Goal: Task Accomplishment & Management: Manage account settings

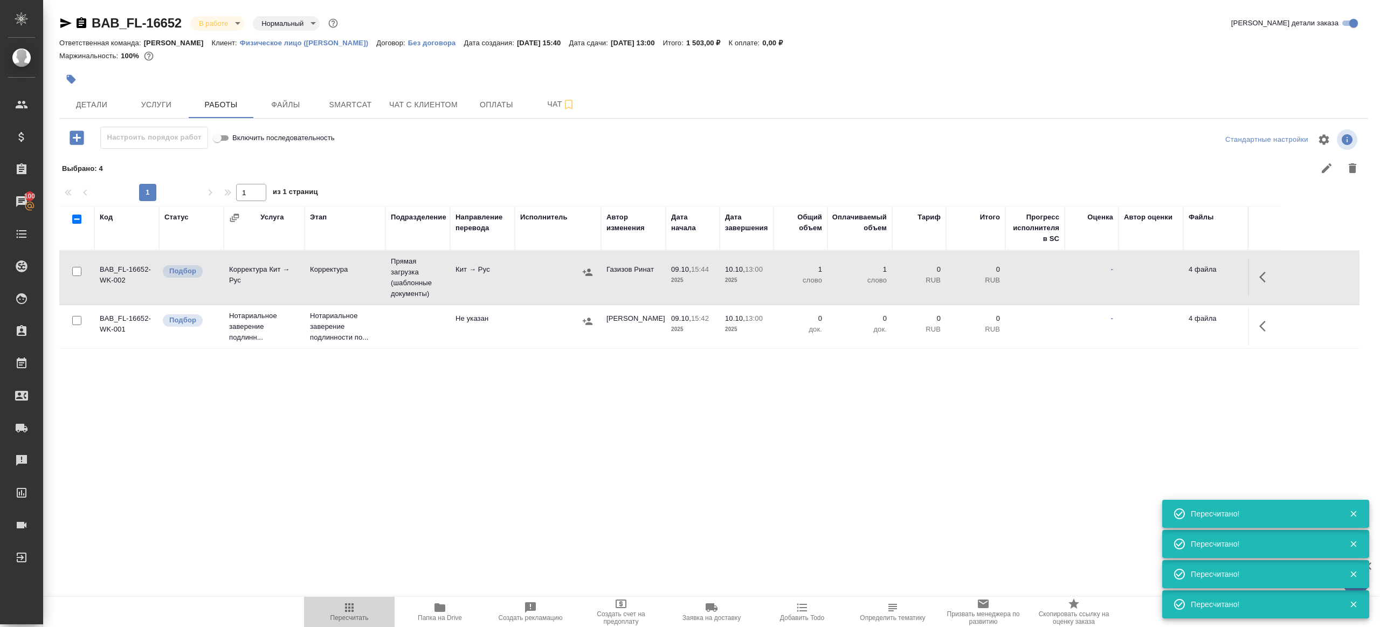
click at [359, 611] on span "Пересчитать" at bounding box center [349, 611] width 78 height 20
click at [361, 609] on span "Пересчитать" at bounding box center [349, 611] width 78 height 20
click at [479, 515] on div ".cls-1 fill:#fff; AWATERA Gazizov Rinat Клиенты Спецификации Заказы 100 Чаты To…" at bounding box center [690, 313] width 1380 height 627
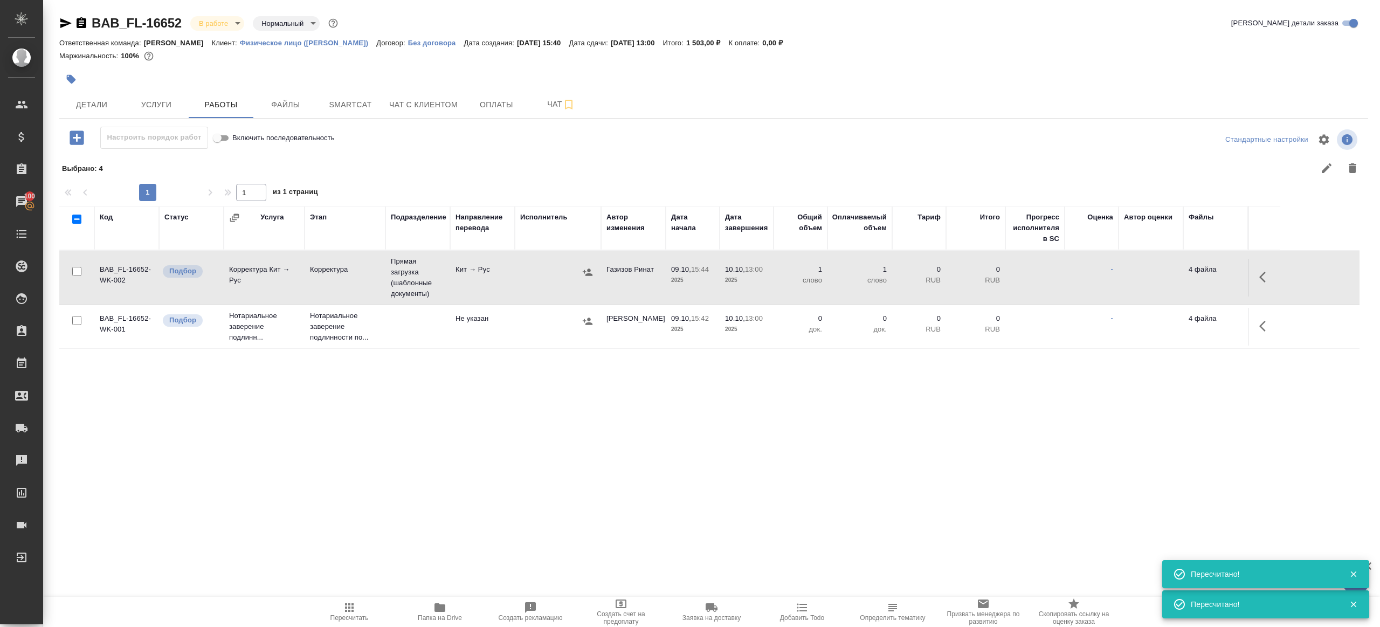
click at [583, 264] on div at bounding box center [587, 272] width 16 height 16
click at [585, 269] on icon "button" at bounding box center [587, 272] width 11 height 11
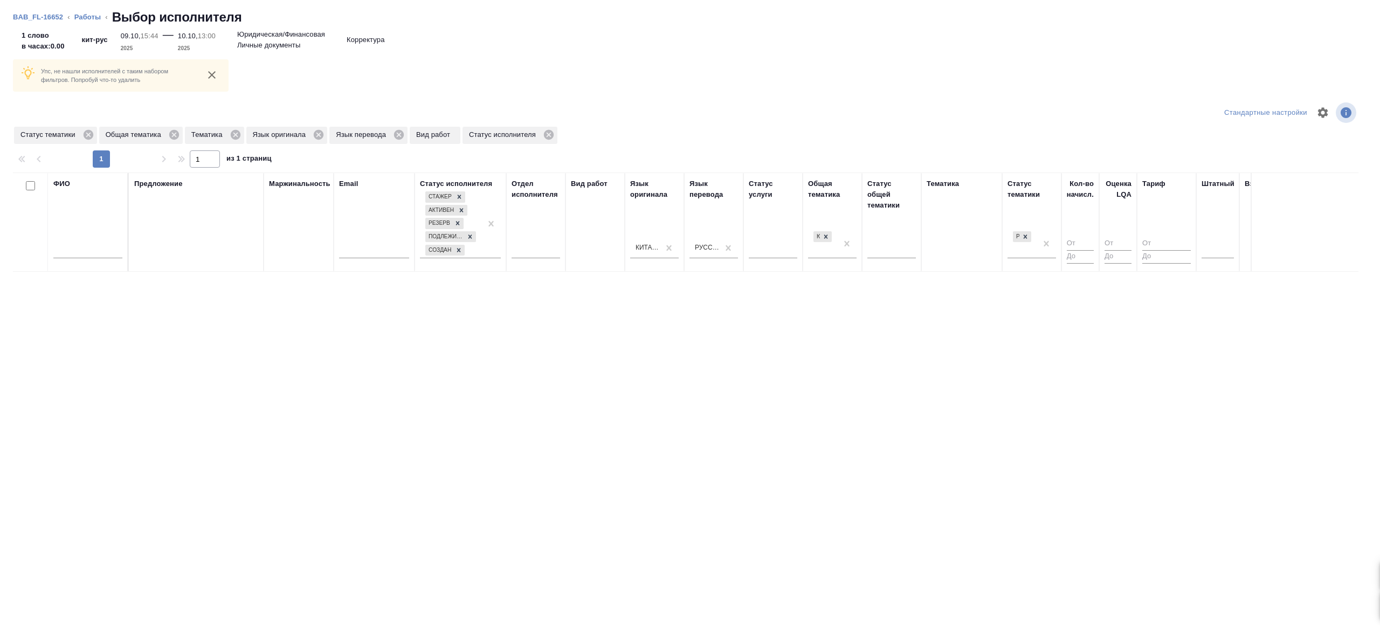
click at [96, 243] on div at bounding box center [87, 252] width 69 height 26
click at [97, 247] on input "text" at bounding box center [87, 251] width 69 height 13
type input "Дарина"
click at [953, 233] on div "Тематика" at bounding box center [961, 221] width 70 height 87
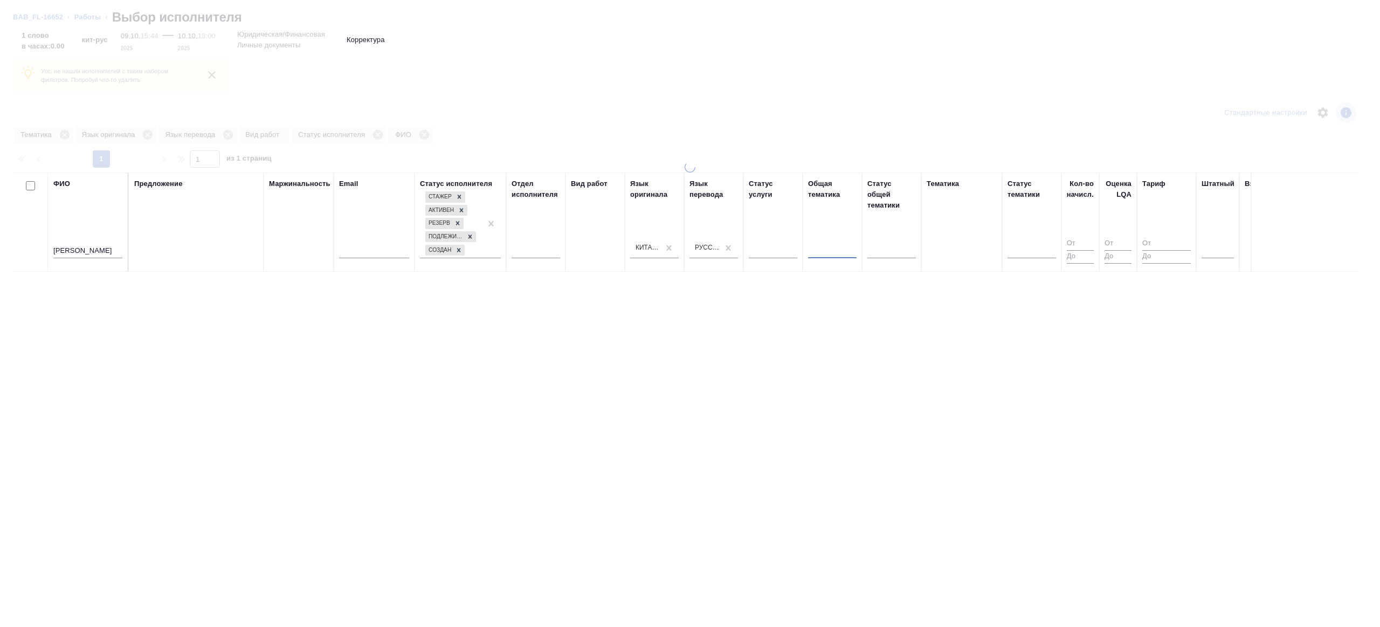
click at [942, 232] on div "Тематика" at bounding box center [961, 221] width 70 height 87
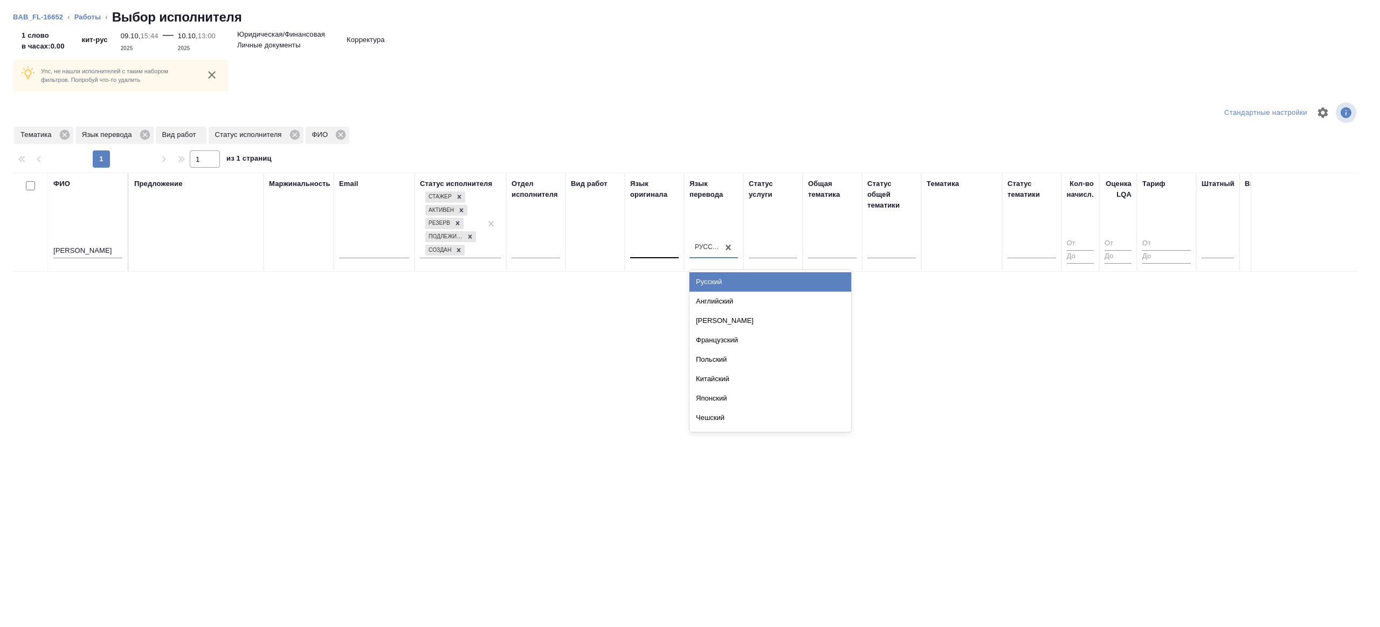
click at [716, 246] on div "Русский" at bounding box center [707, 247] width 25 height 9
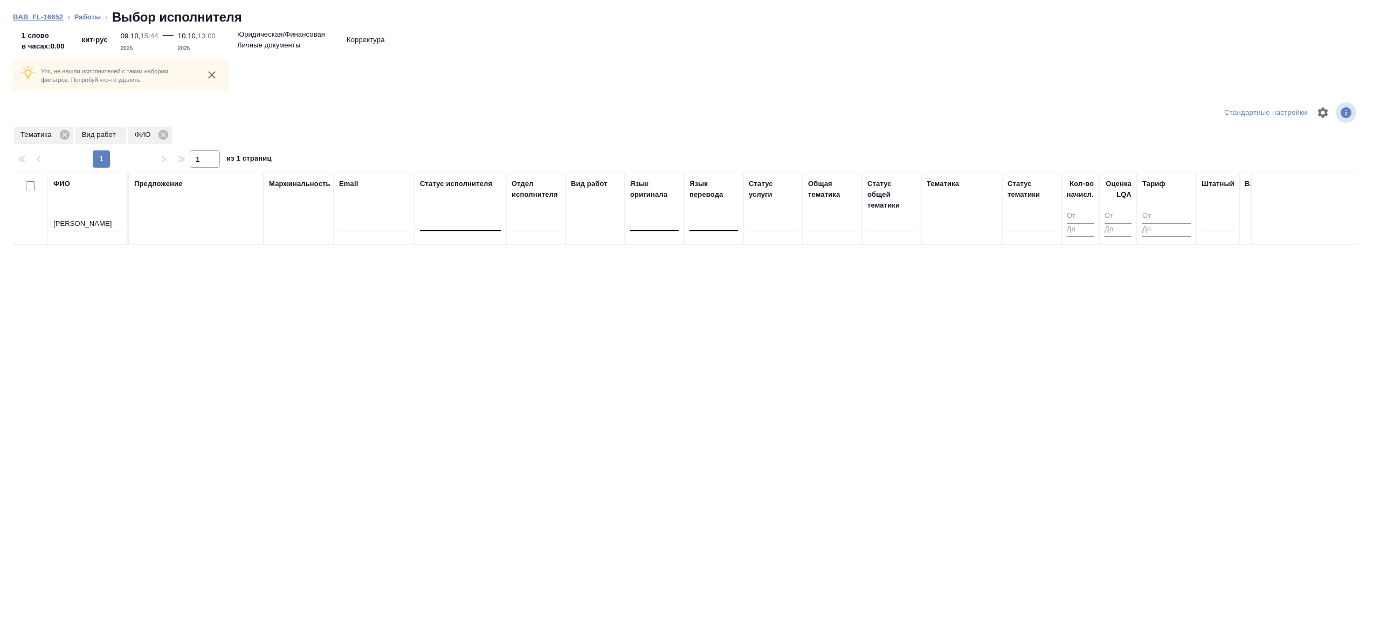
click at [20, 13] on link "BAB_FL-16652" at bounding box center [38, 17] width 50 height 8
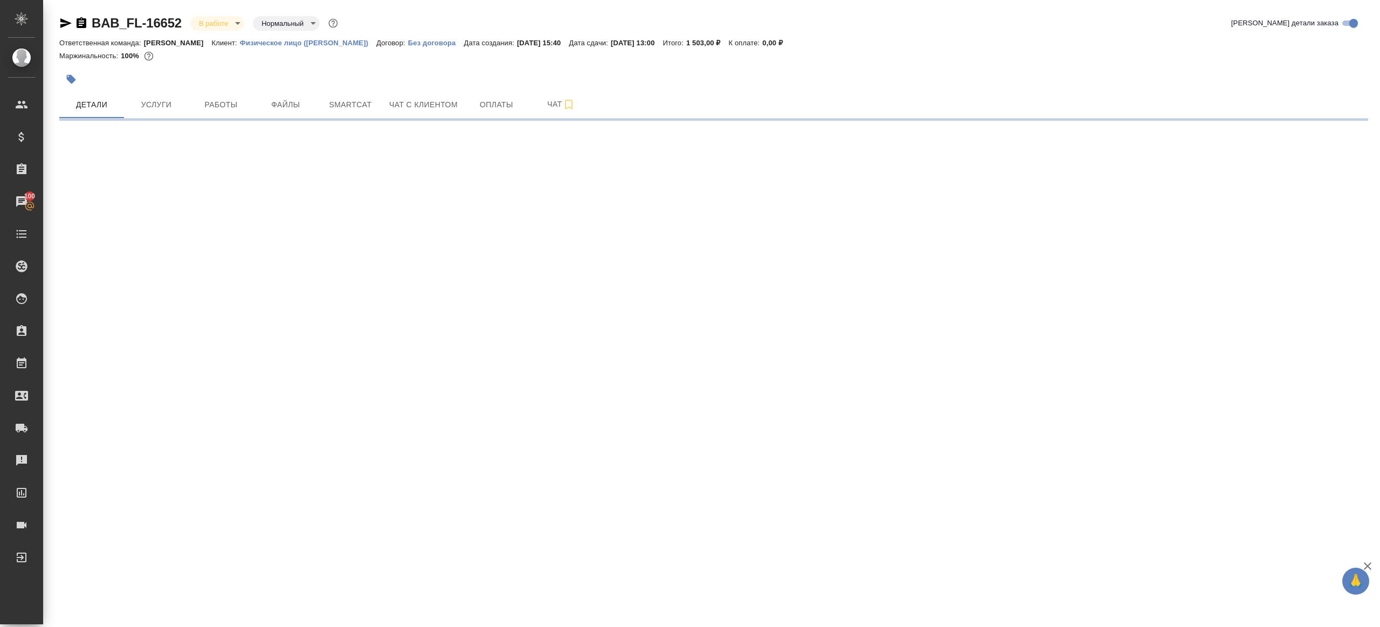
select select "RU"
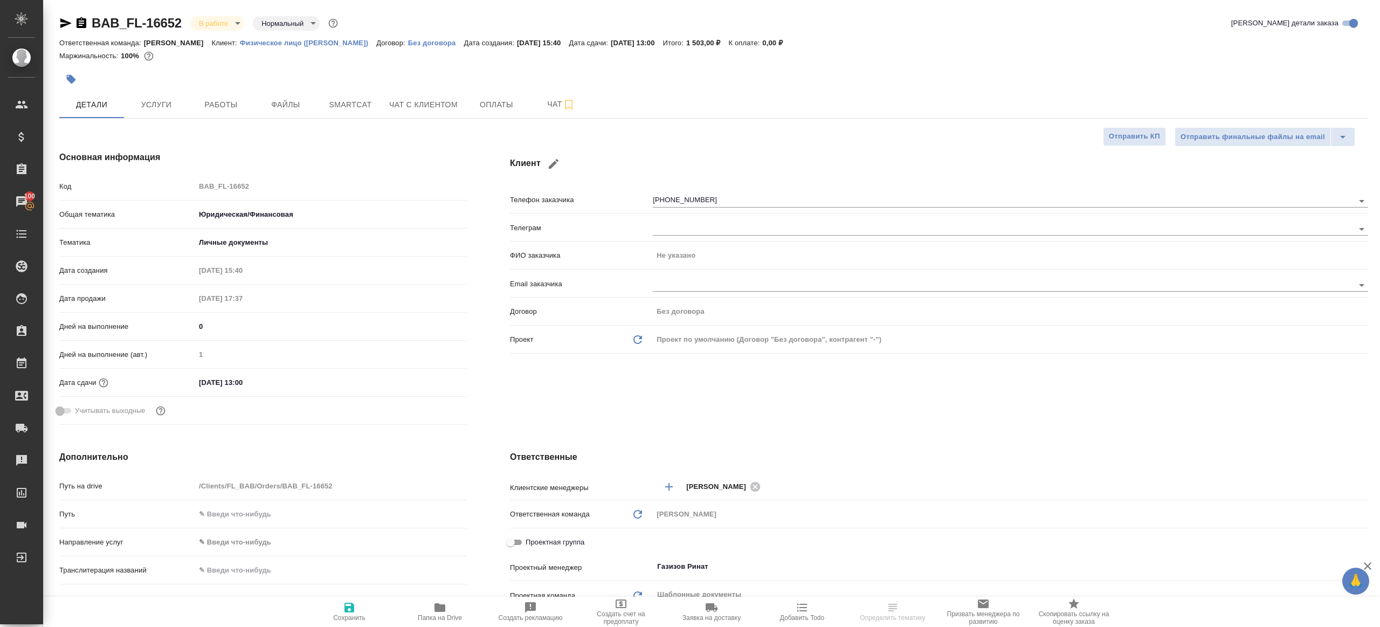
type textarea "x"
click at [245, 216] on body "🙏 .cls-1 fill:#fff; AWATERA Gazizov Rinat Клиенты Спецификации Заказы 100 Чаты …" at bounding box center [690, 313] width 1380 height 627
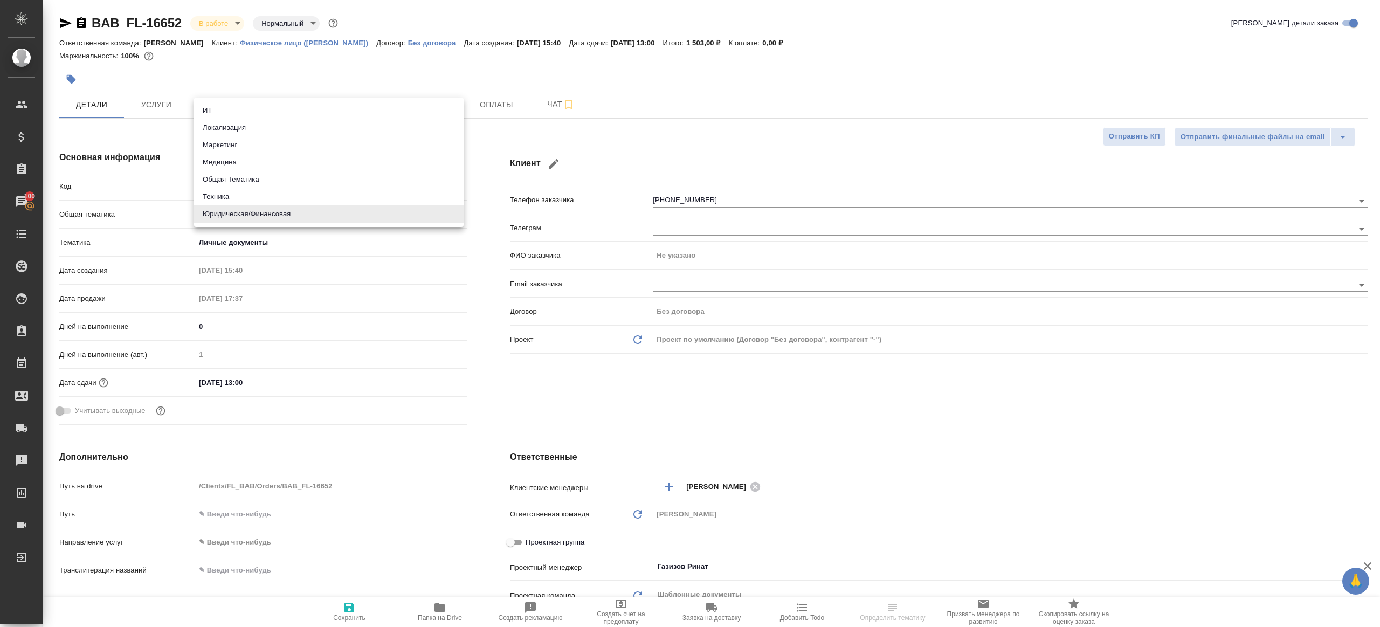
drag, startPoint x: 266, startPoint y: 172, endPoint x: 270, endPoint y: 200, distance: 28.8
click at [266, 172] on li "Общая Тематика" at bounding box center [328, 179] width 269 height 17
type input "obtem"
type textarea "x"
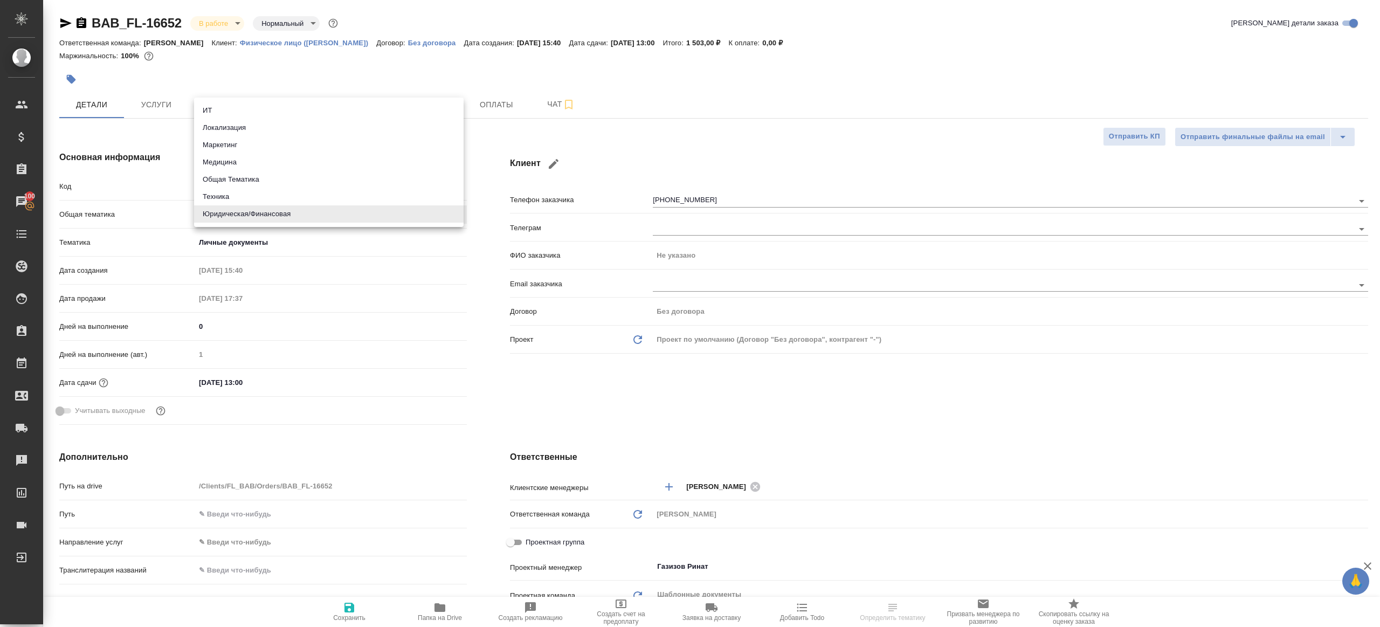
type textarea "x"
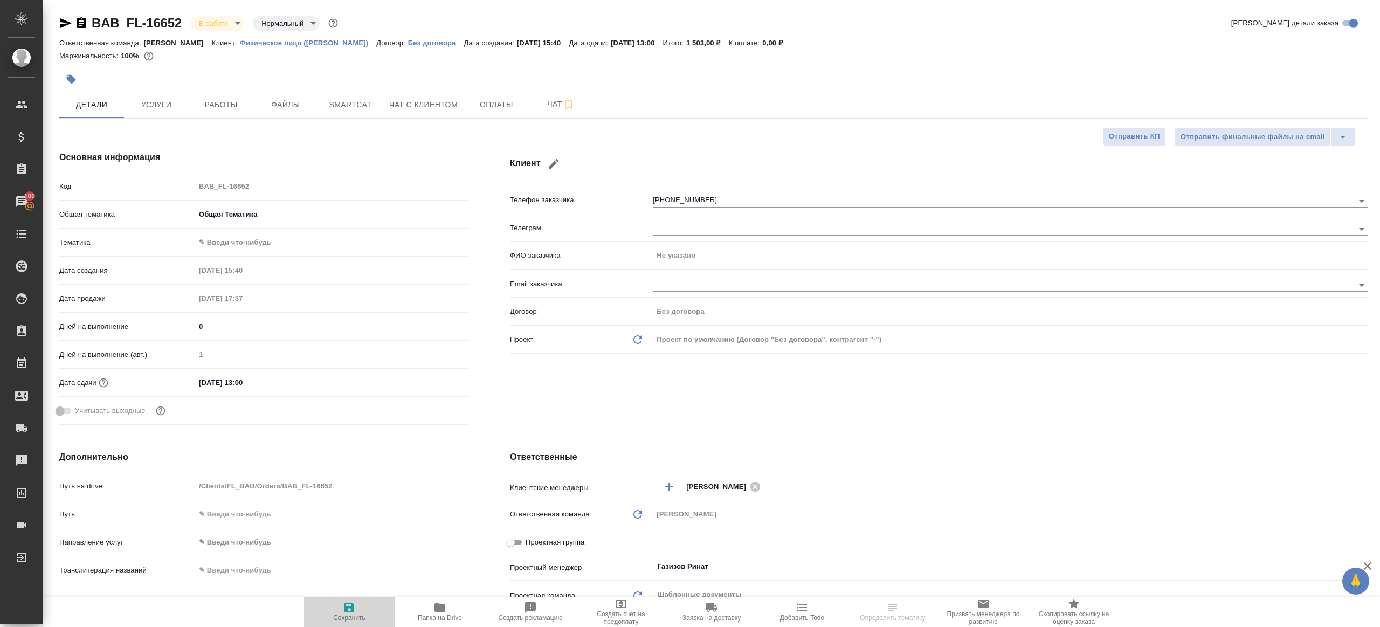
drag, startPoint x: 346, startPoint y: 612, endPoint x: 331, endPoint y: 590, distance: 26.5
click at [346, 612] on icon "button" at bounding box center [349, 607] width 13 height 13
type textarea "x"
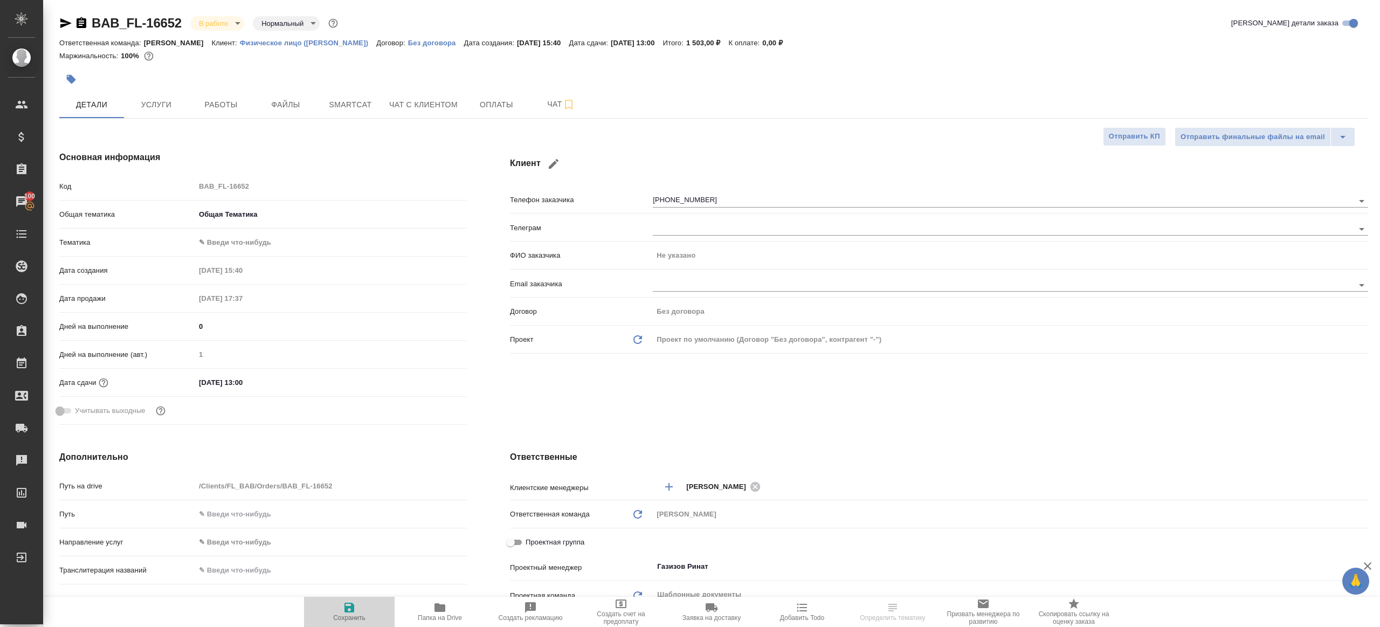
type textarea "x"
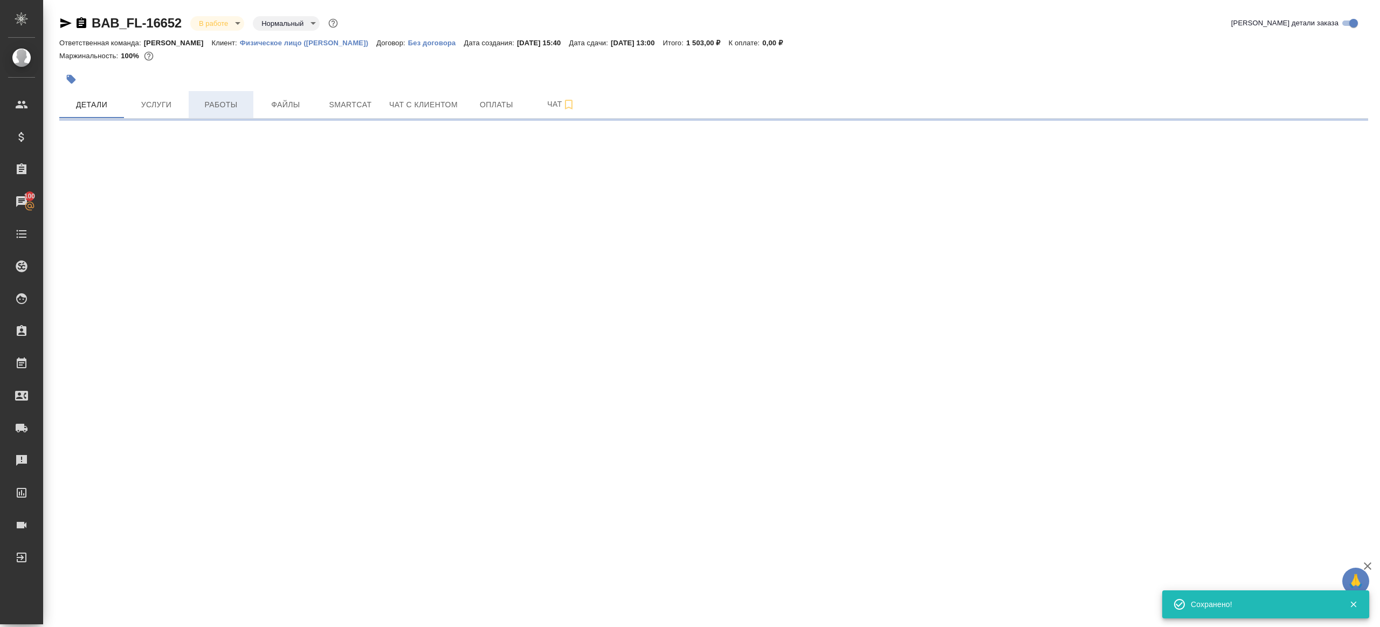
click at [232, 110] on span "Работы" at bounding box center [221, 104] width 52 height 13
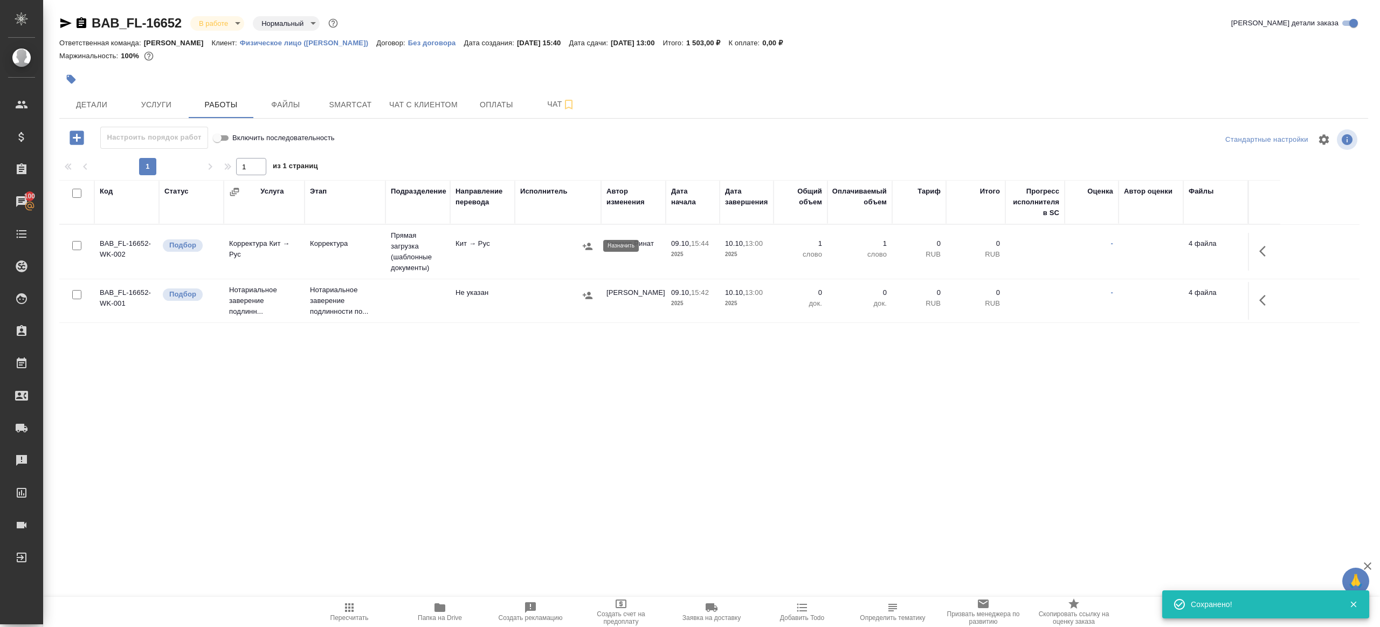
click at [590, 250] on icon "button" at bounding box center [587, 246] width 11 height 11
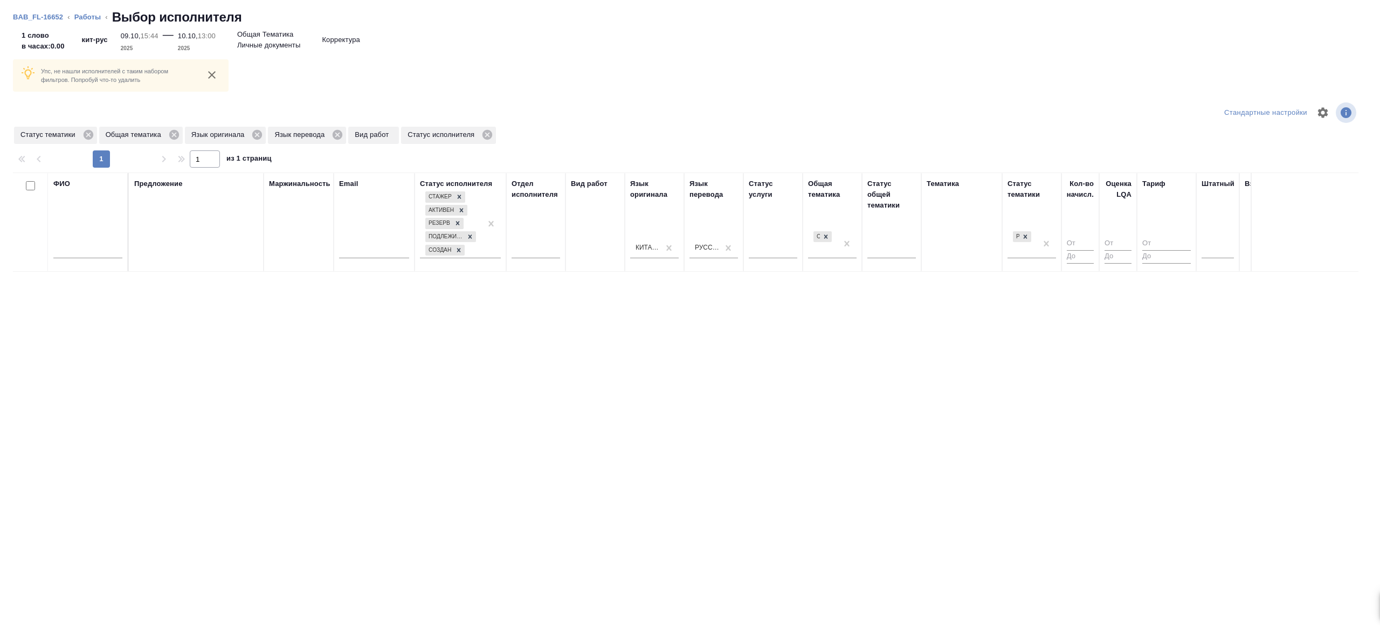
click at [124, 250] on th "ФИО" at bounding box center [88, 221] width 81 height 99
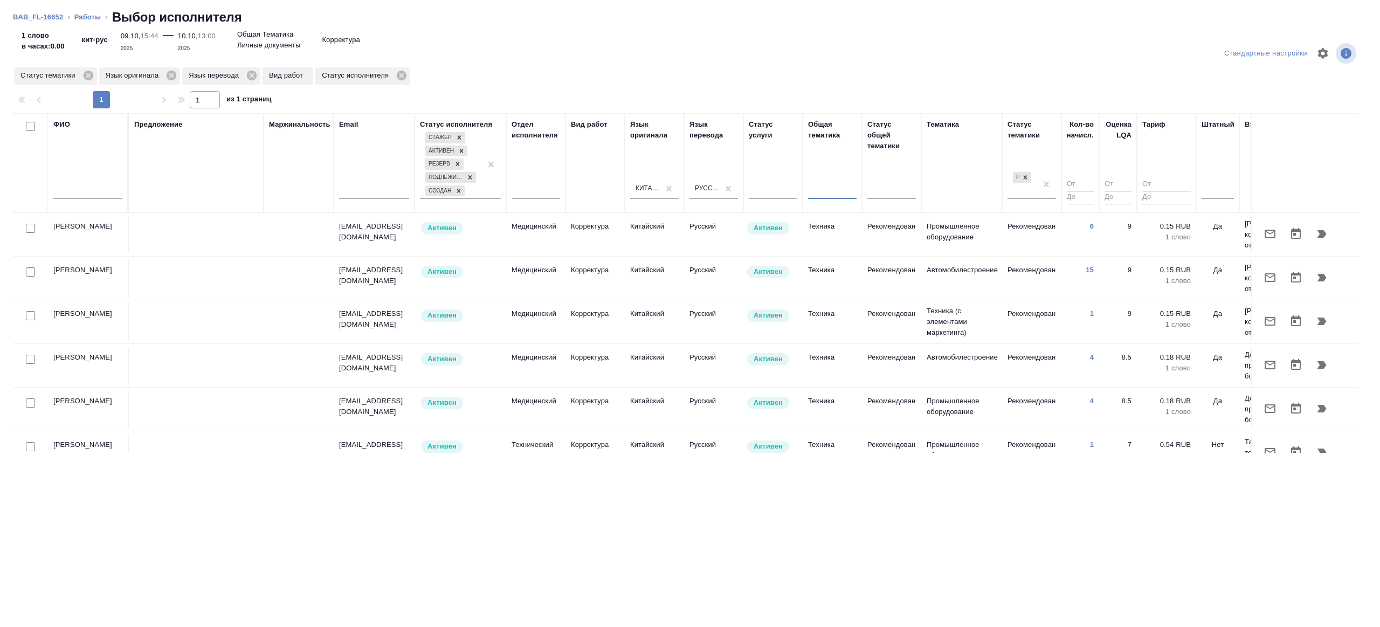
click at [1049, 237] on td "Рекомендован" at bounding box center [1031, 235] width 59 height 38
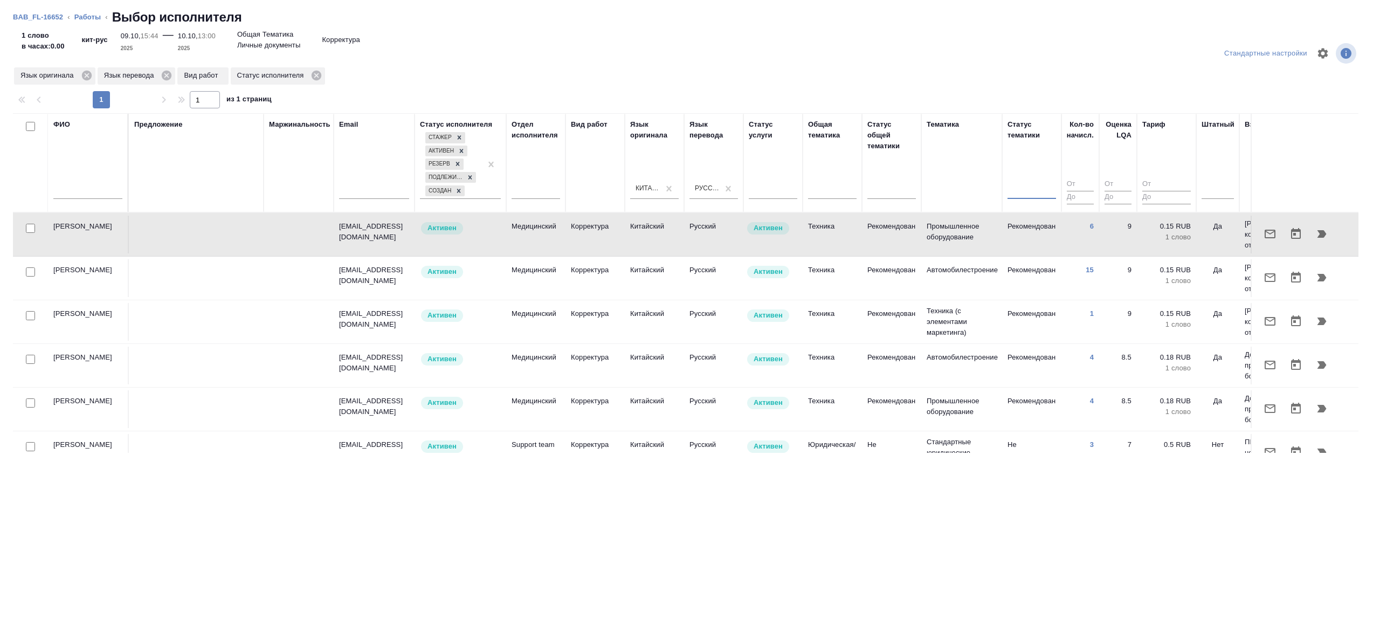
scroll to position [509, 0]
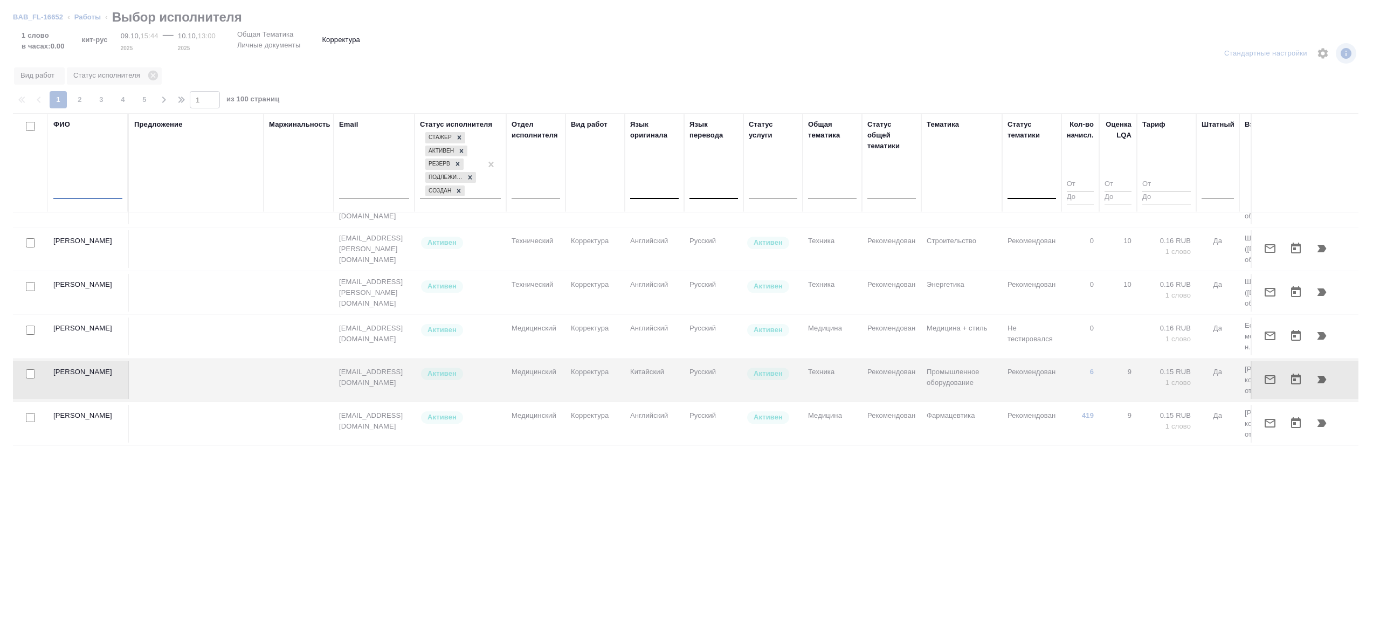
click at [89, 186] on input "text" at bounding box center [87, 191] width 69 height 13
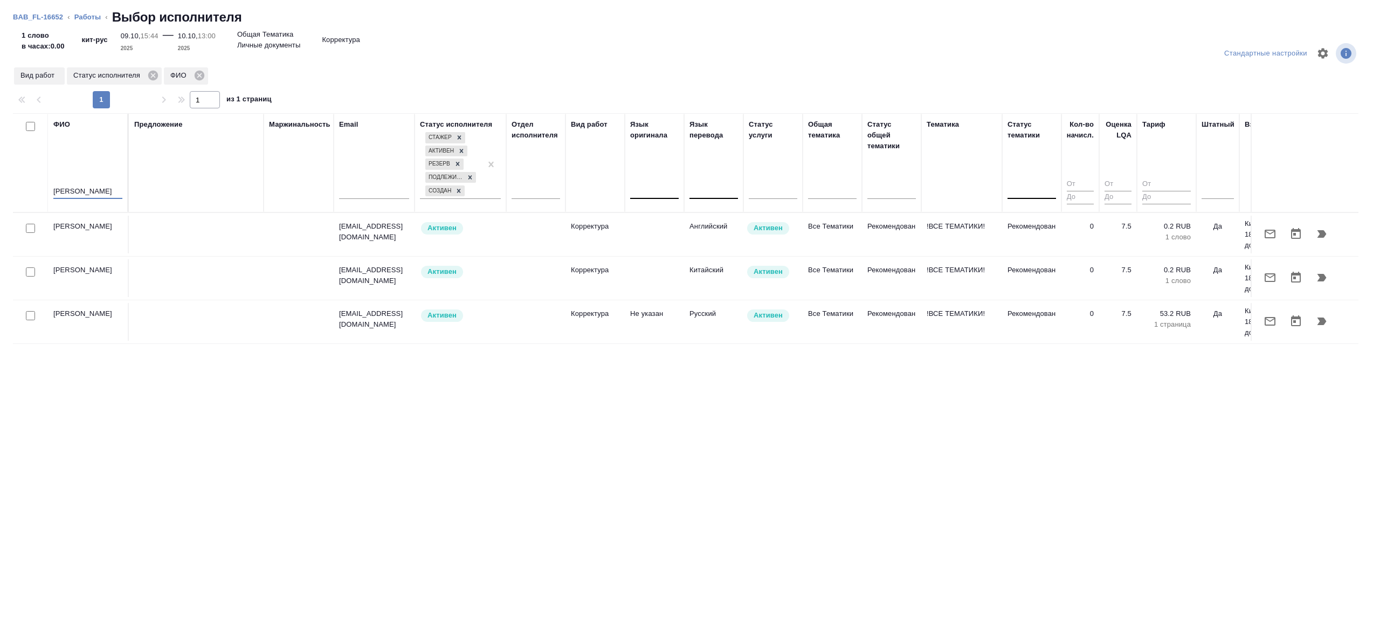
scroll to position [0, 0]
type input "Дарина"
click at [248, 219] on td at bounding box center [196, 235] width 135 height 38
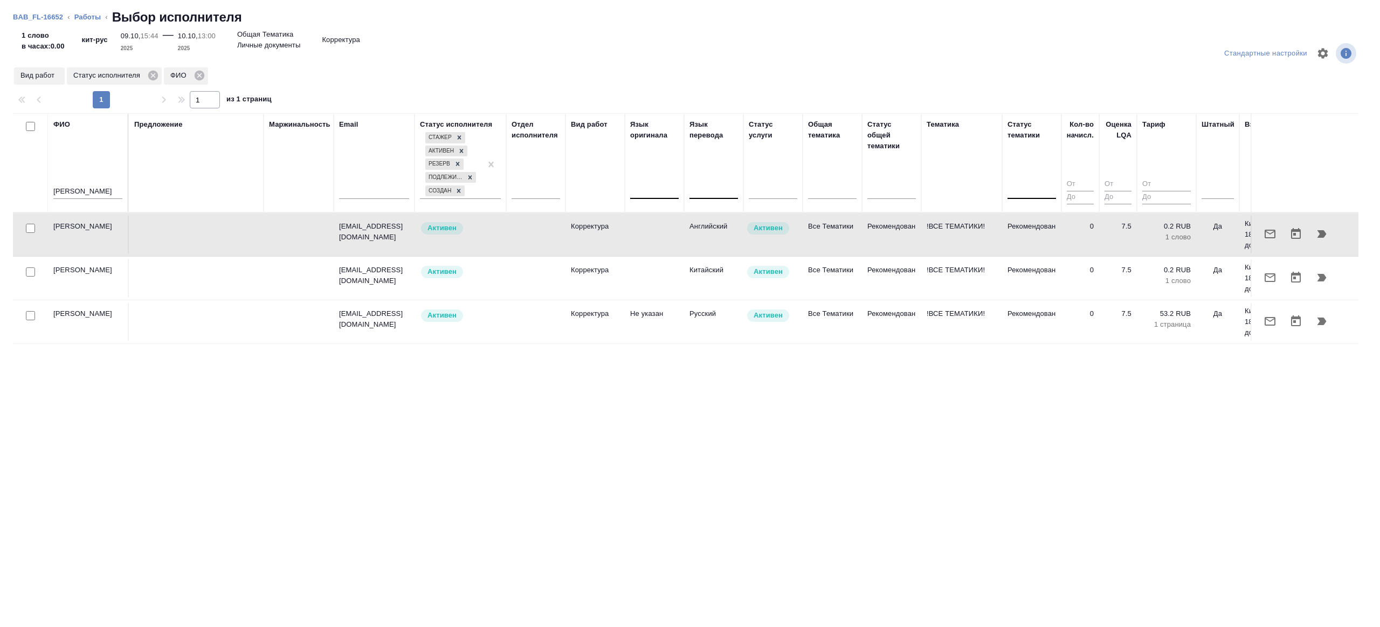
click at [1322, 235] on icon "button" at bounding box center [1321, 234] width 9 height 8
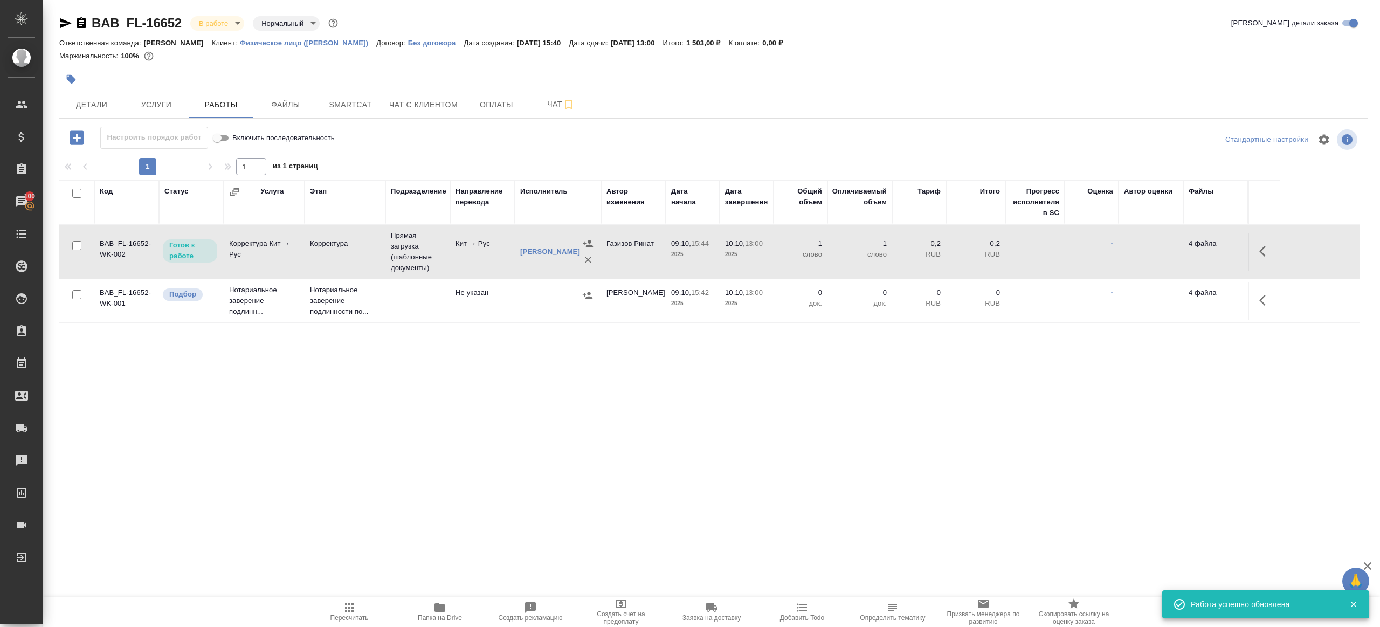
click at [403, 243] on td "Прямая загрузка (шаблонные документы)" at bounding box center [417, 252] width 65 height 54
click at [345, 606] on icon "button" at bounding box center [349, 607] width 9 height 9
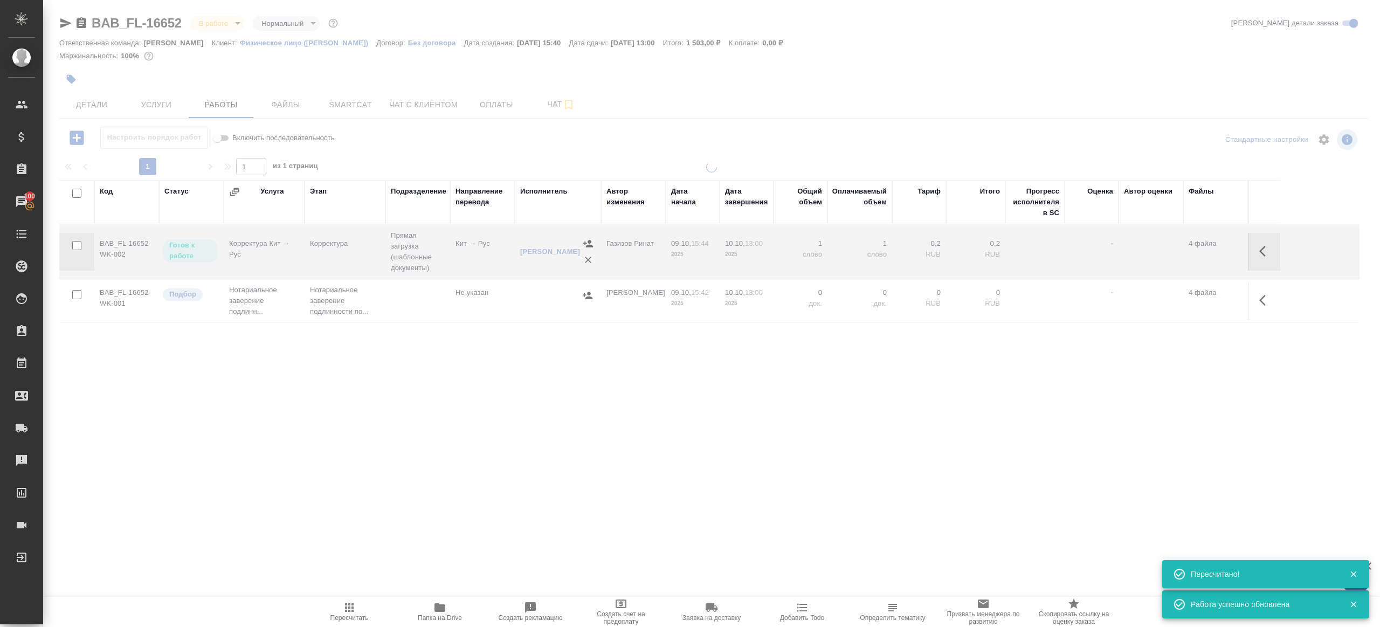
drag, startPoint x: 392, startPoint y: 475, endPoint x: 393, endPoint y: 469, distance: 5.5
click at [393, 469] on div ".cls-1 fill:#fff; AWATERA Gazizov Rinat Клиенты Спецификации Заказы 100 Чаты To…" at bounding box center [690, 313] width 1380 height 627
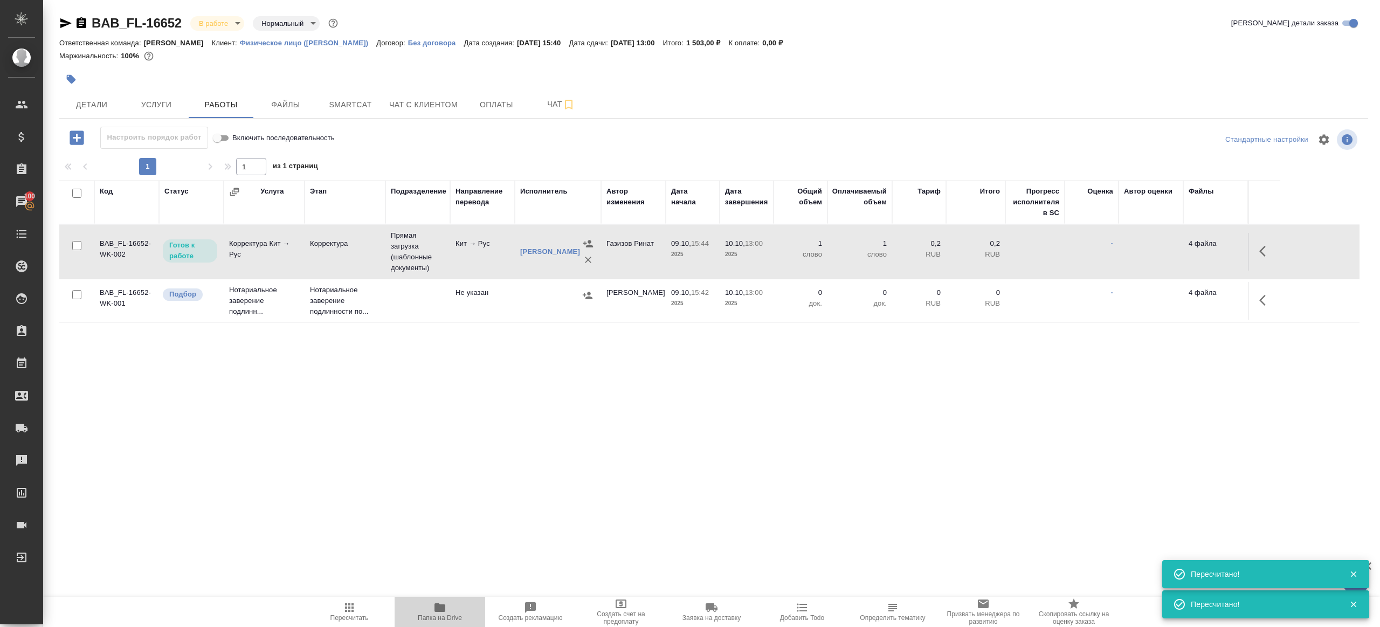
click at [451, 615] on span "Папка на Drive" at bounding box center [440, 618] width 44 height 8
click at [62, 20] on icon "button" at bounding box center [65, 23] width 11 height 10
click at [341, 614] on span "Пересчитать" at bounding box center [349, 618] width 38 height 8
drag, startPoint x: 341, startPoint y: 613, endPoint x: 343, endPoint y: 606, distance: 7.0
click at [341, 613] on span "Пересчитать" at bounding box center [349, 611] width 78 height 20
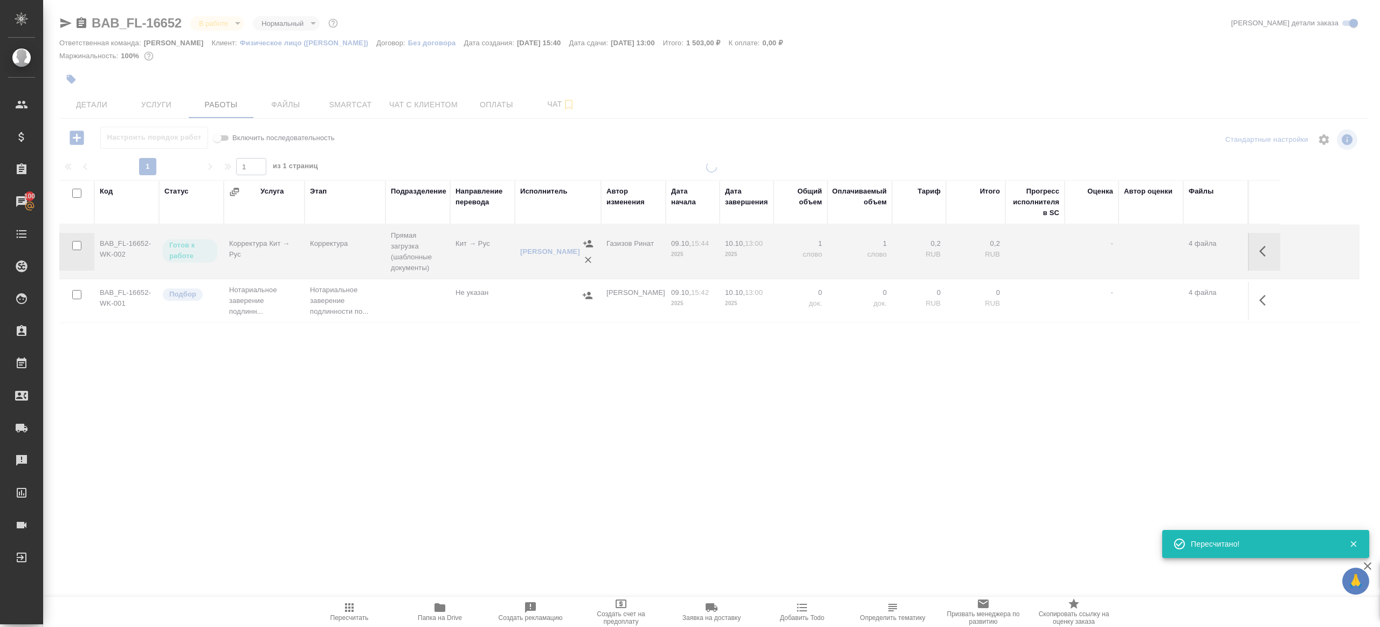
click at [396, 523] on div ".cls-1 fill:#fff; AWATERA Gazizov Rinat Клиенты Спецификации Заказы 100 Чаты To…" at bounding box center [690, 313] width 1380 height 627
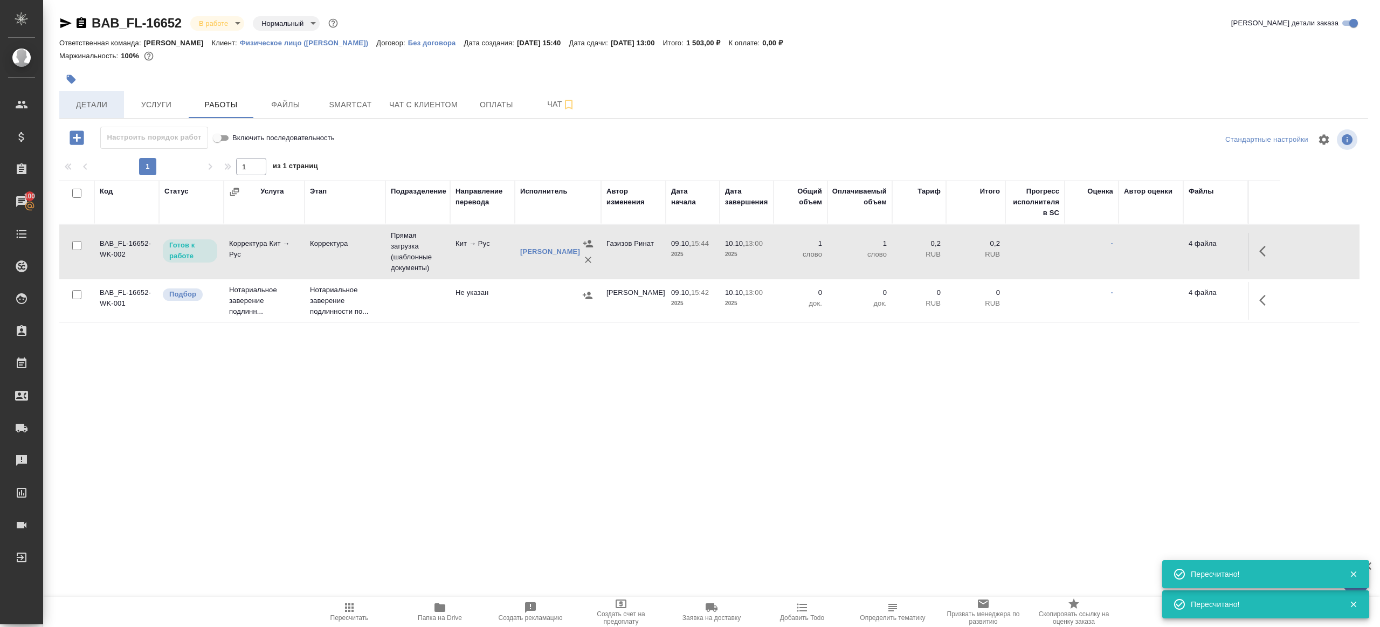
click at [87, 115] on button "Детали" at bounding box center [91, 104] width 65 height 27
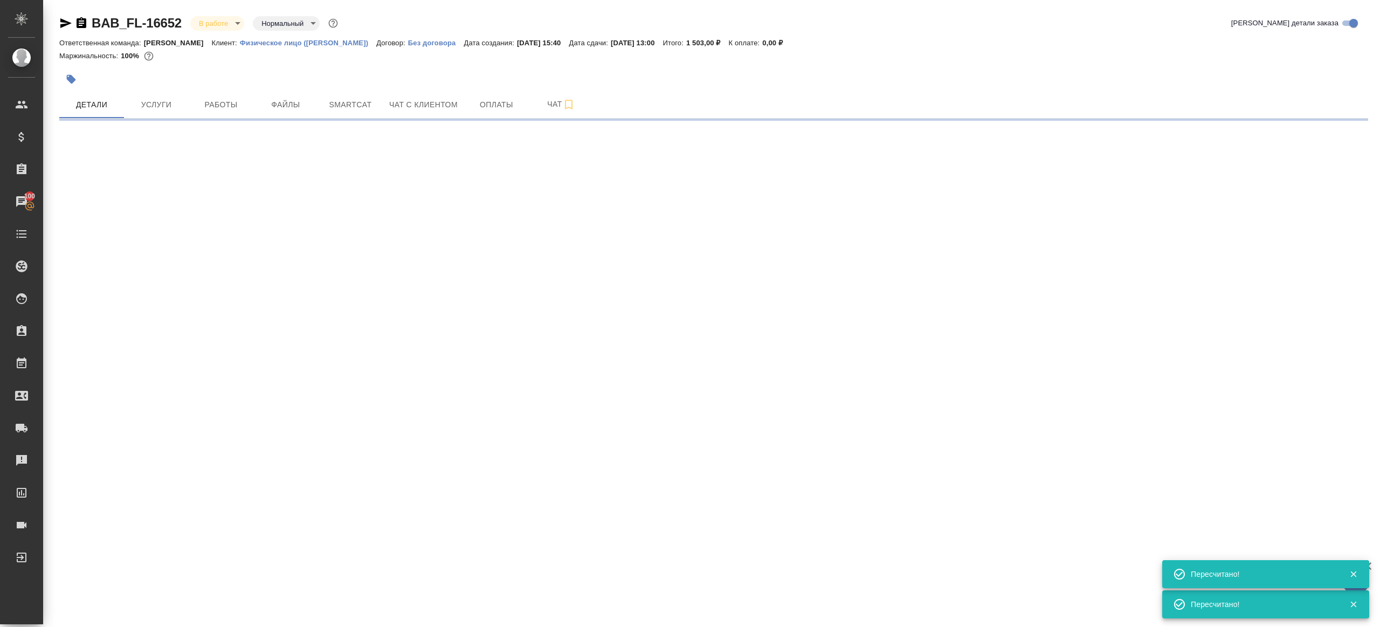
click at [63, 20] on icon "button" at bounding box center [65, 23] width 11 height 10
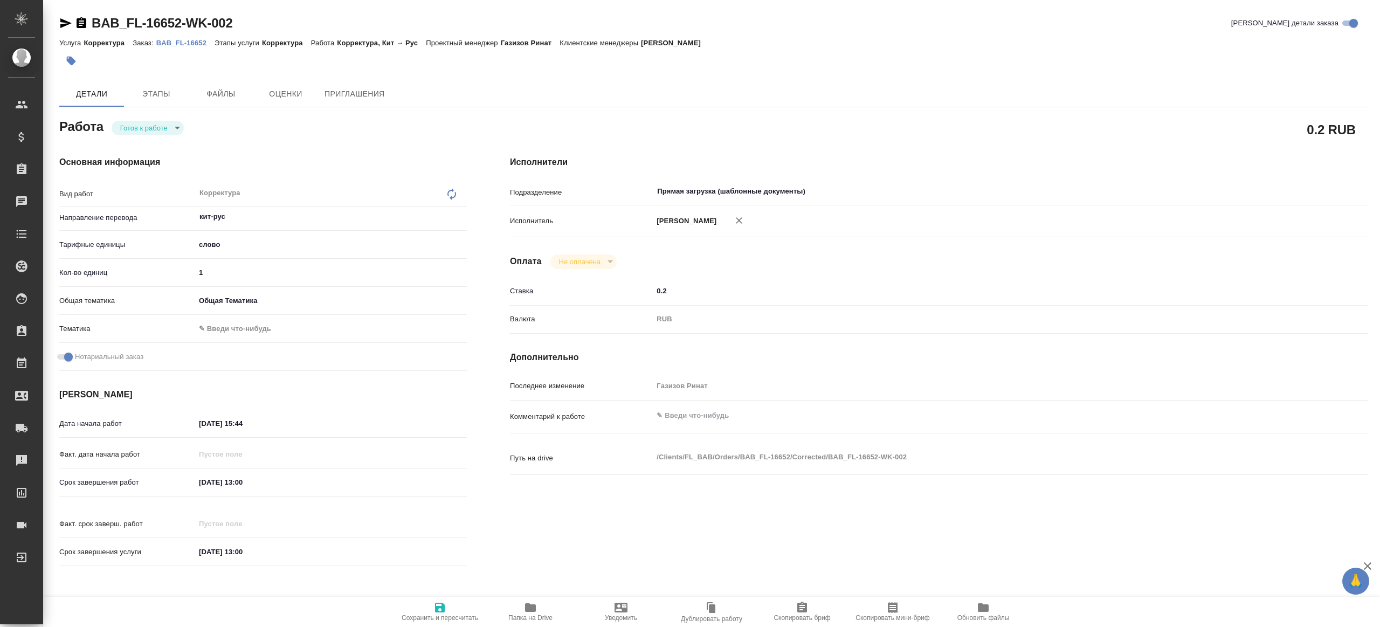
type textarea "x"
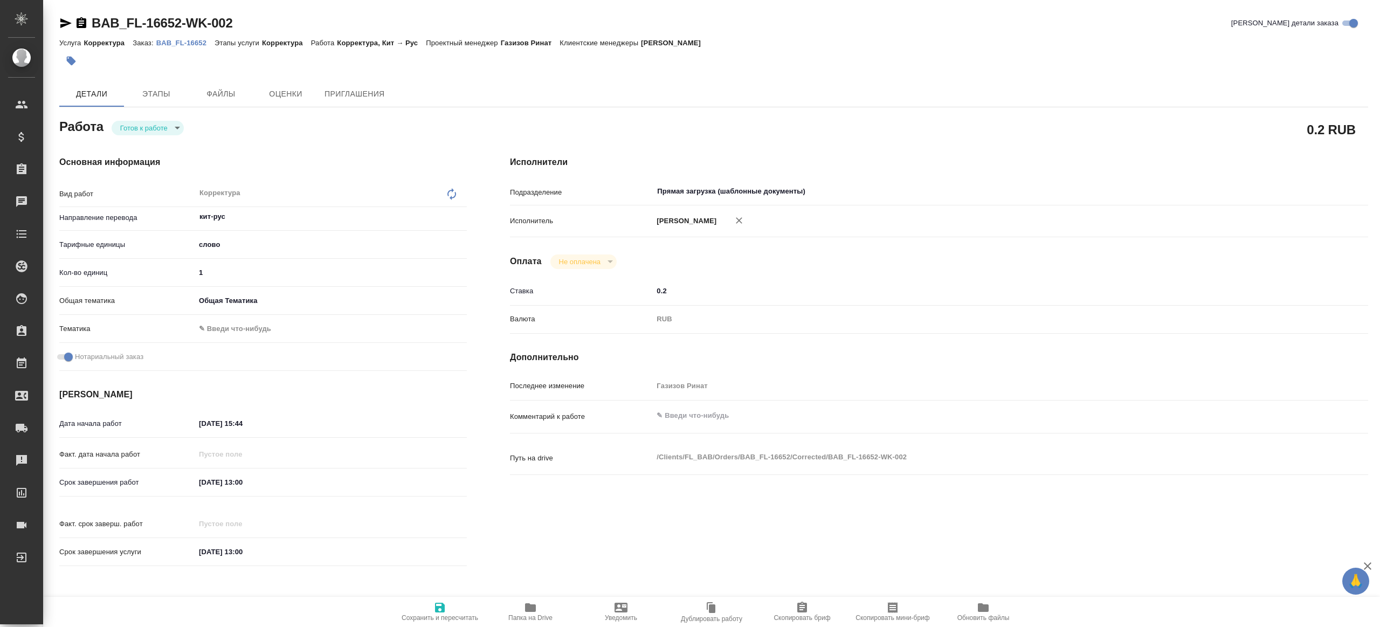
type textarea "x"
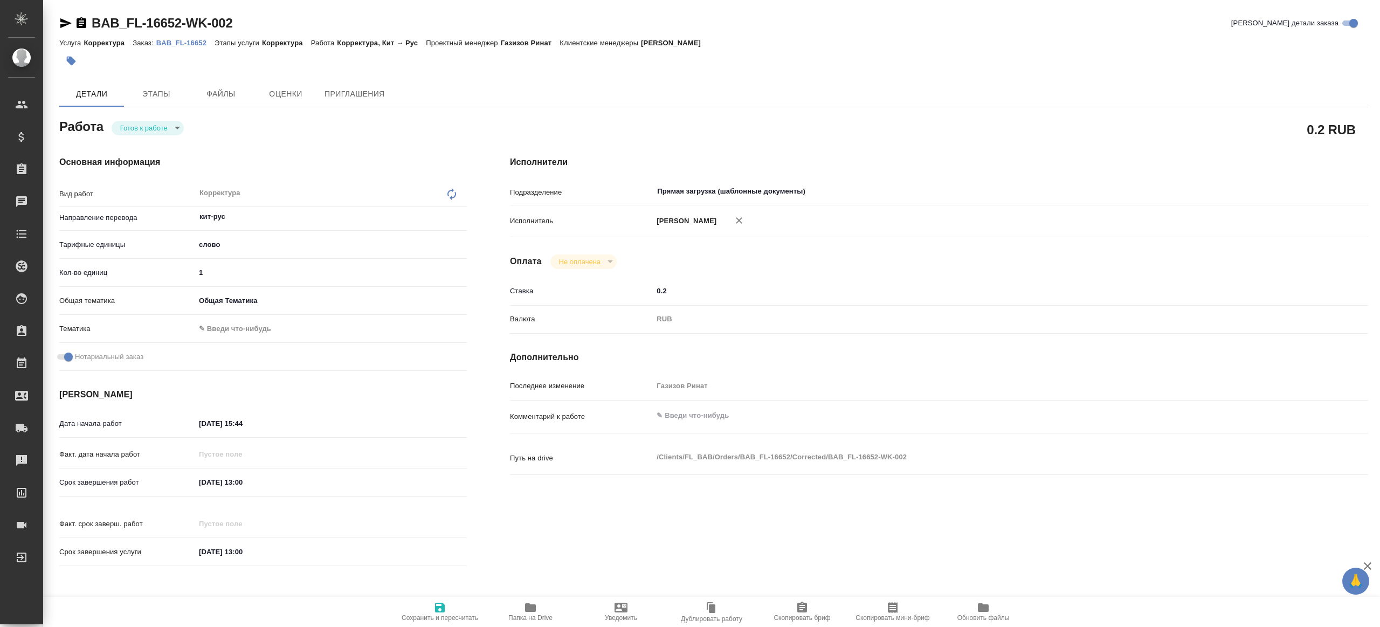
type textarea "x"
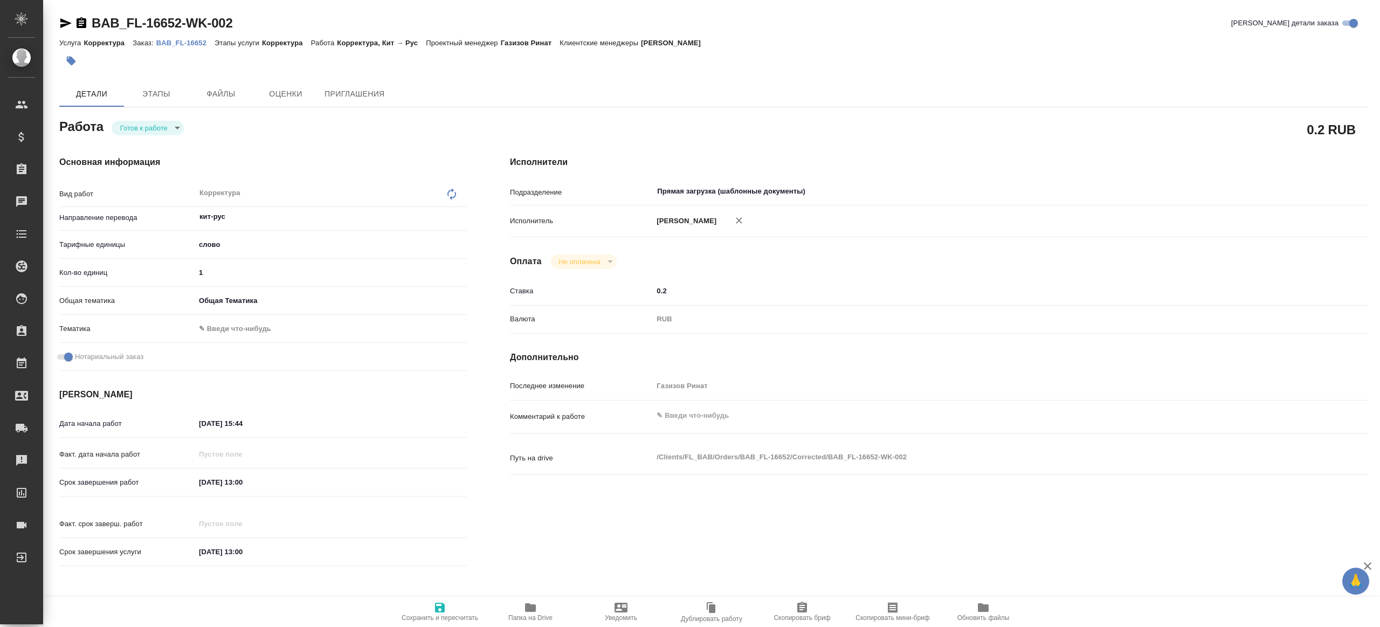
type textarea "x"
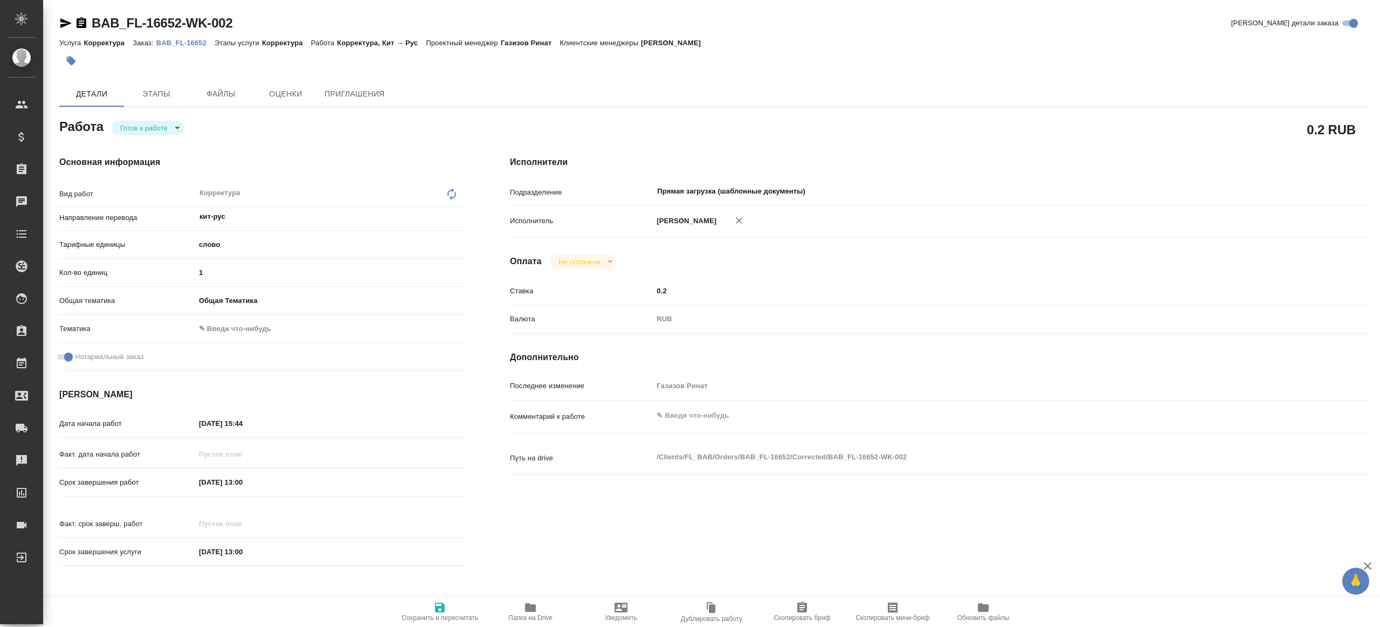
type textarea "x"
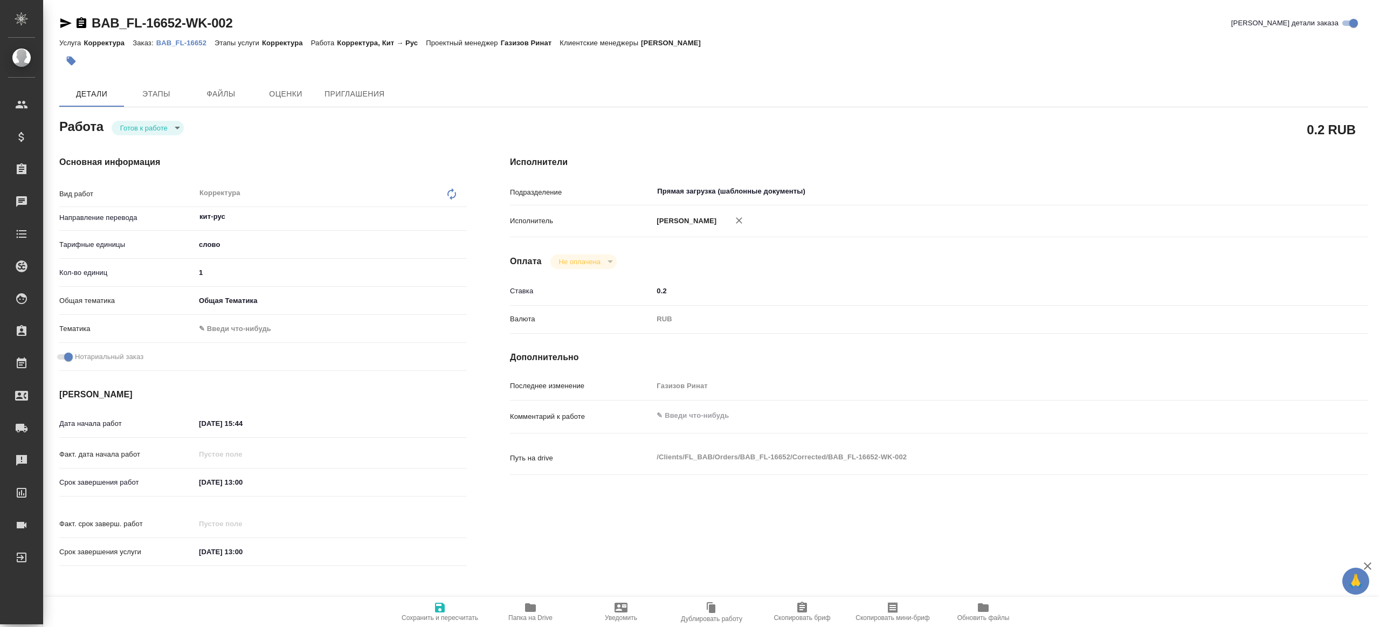
type textarea "x"
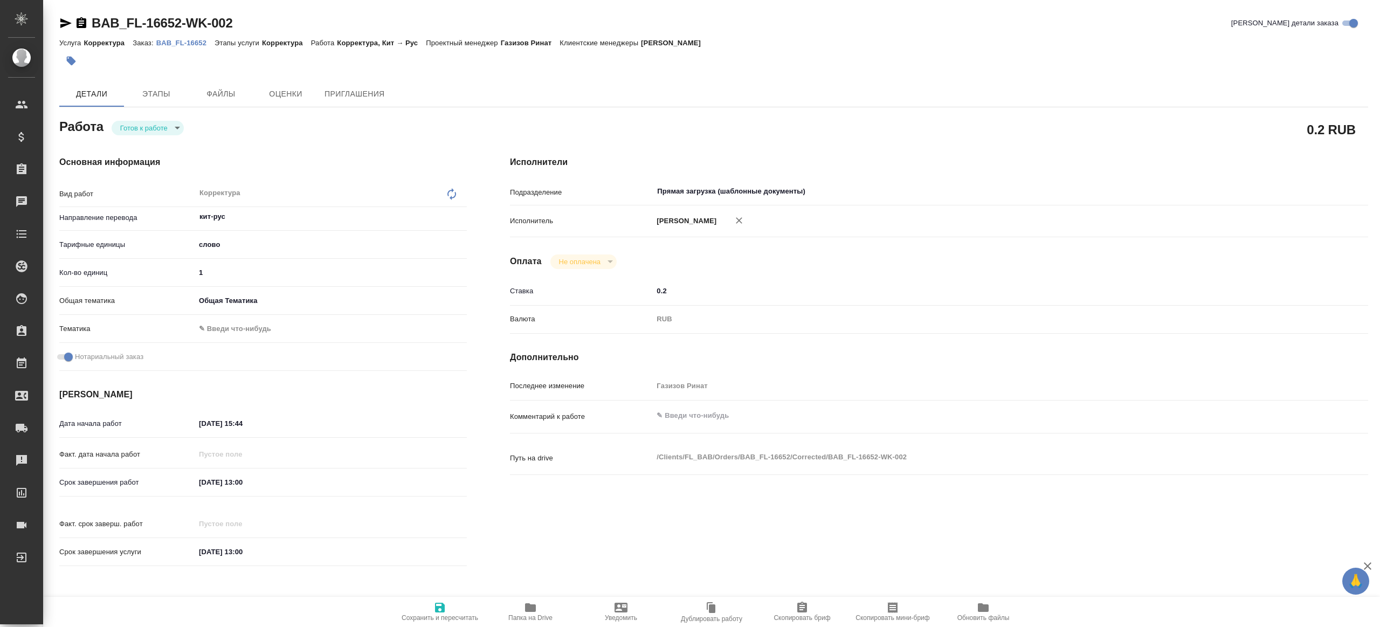
type textarea "x"
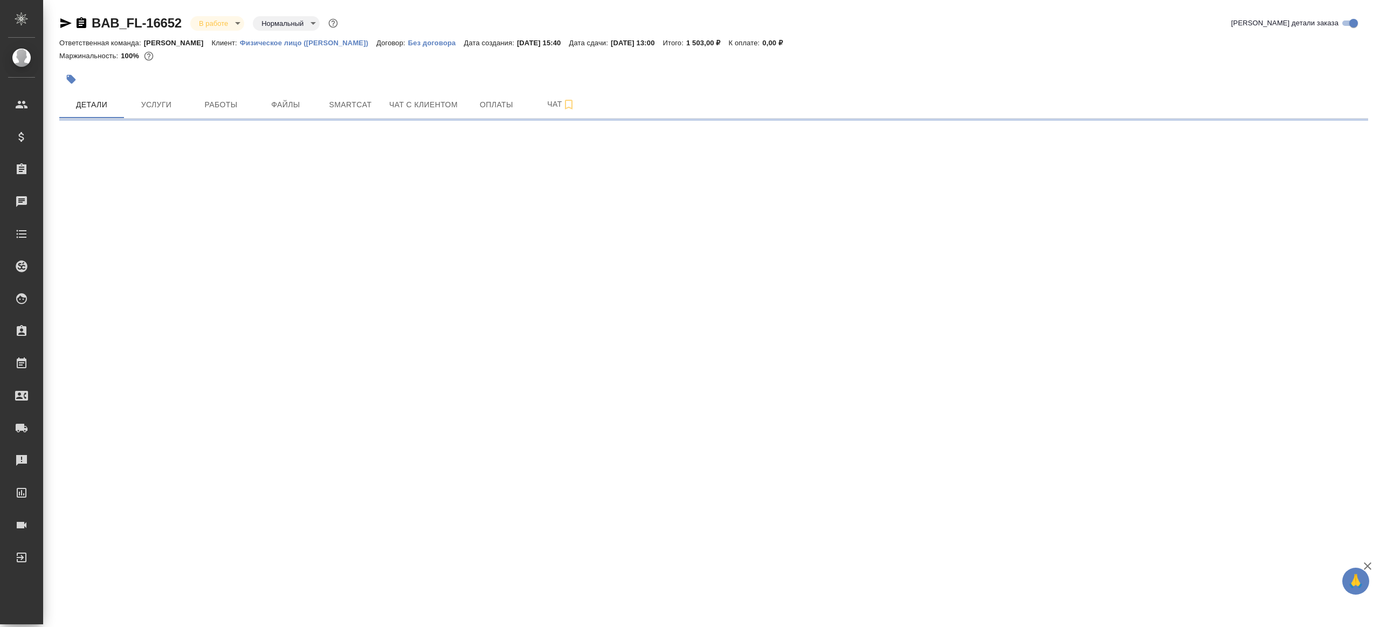
select select "RU"
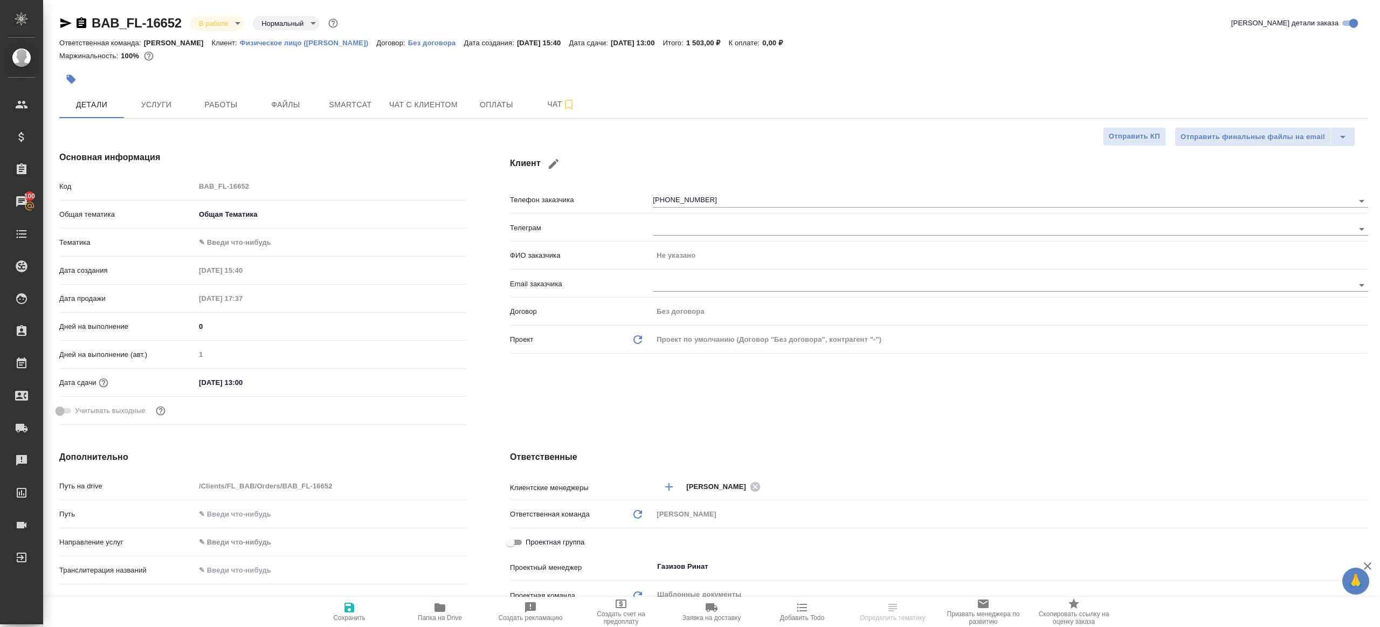
type textarea "x"
click at [212, 103] on span "Работы" at bounding box center [221, 104] width 52 height 13
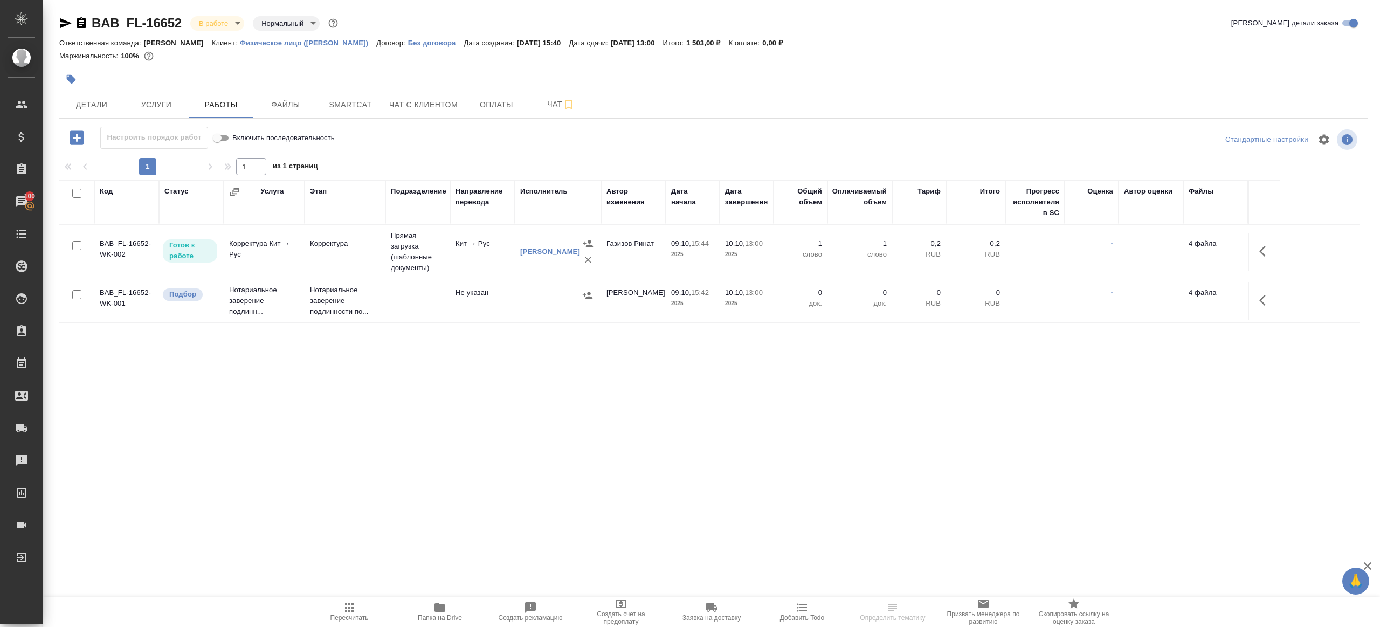
click at [69, 138] on icon "button" at bounding box center [76, 137] width 19 height 19
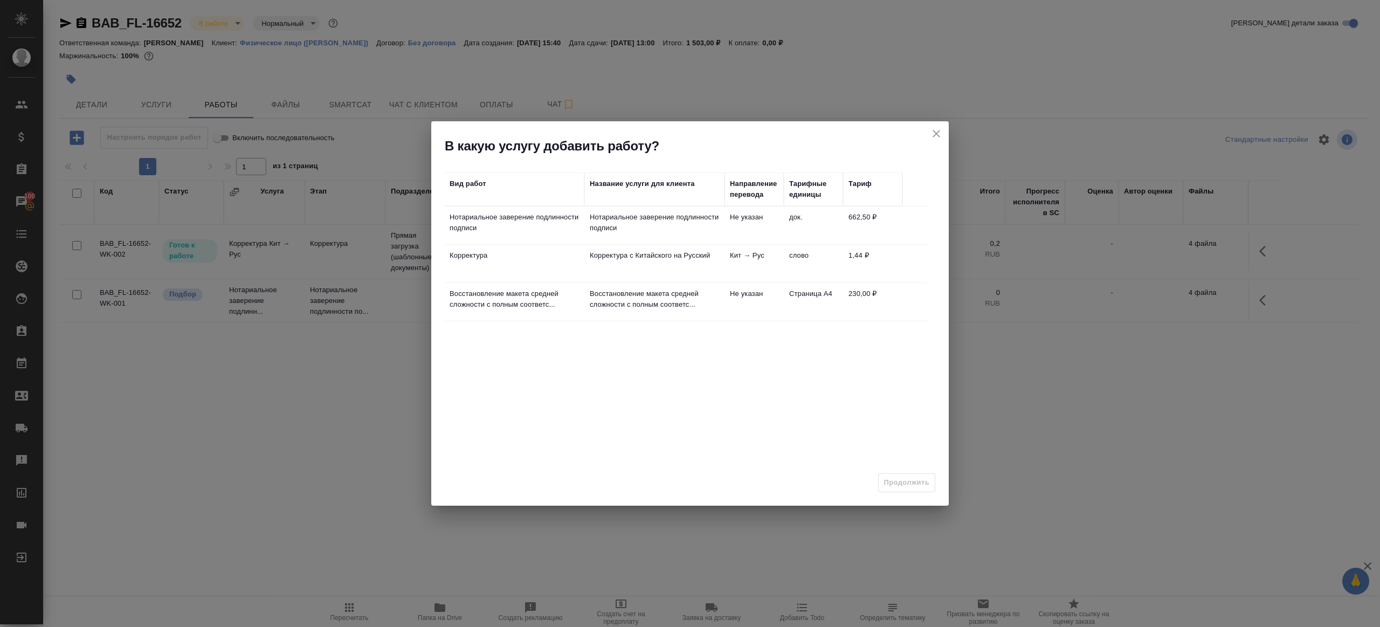
click at [610, 290] on p "Восстановление макета средней сложности с полным соответс..." at bounding box center [654, 299] width 129 height 22
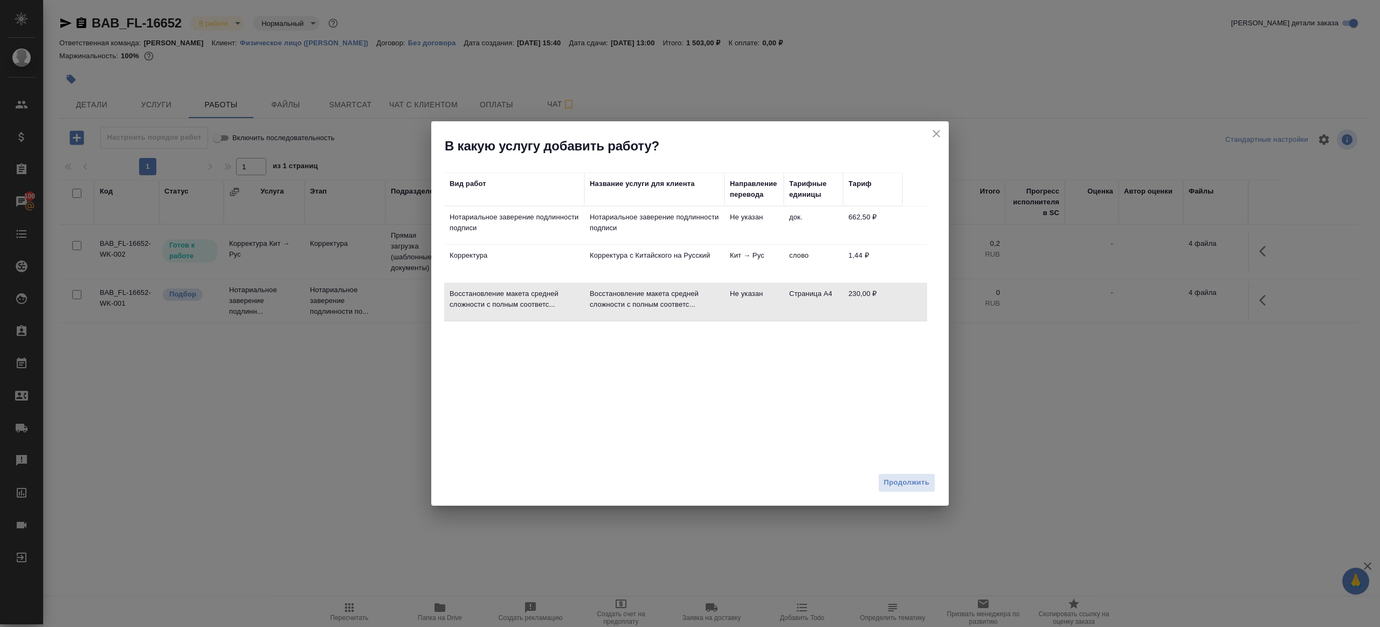
click at [908, 482] on span "Продолжить" at bounding box center [906, 482] width 45 height 12
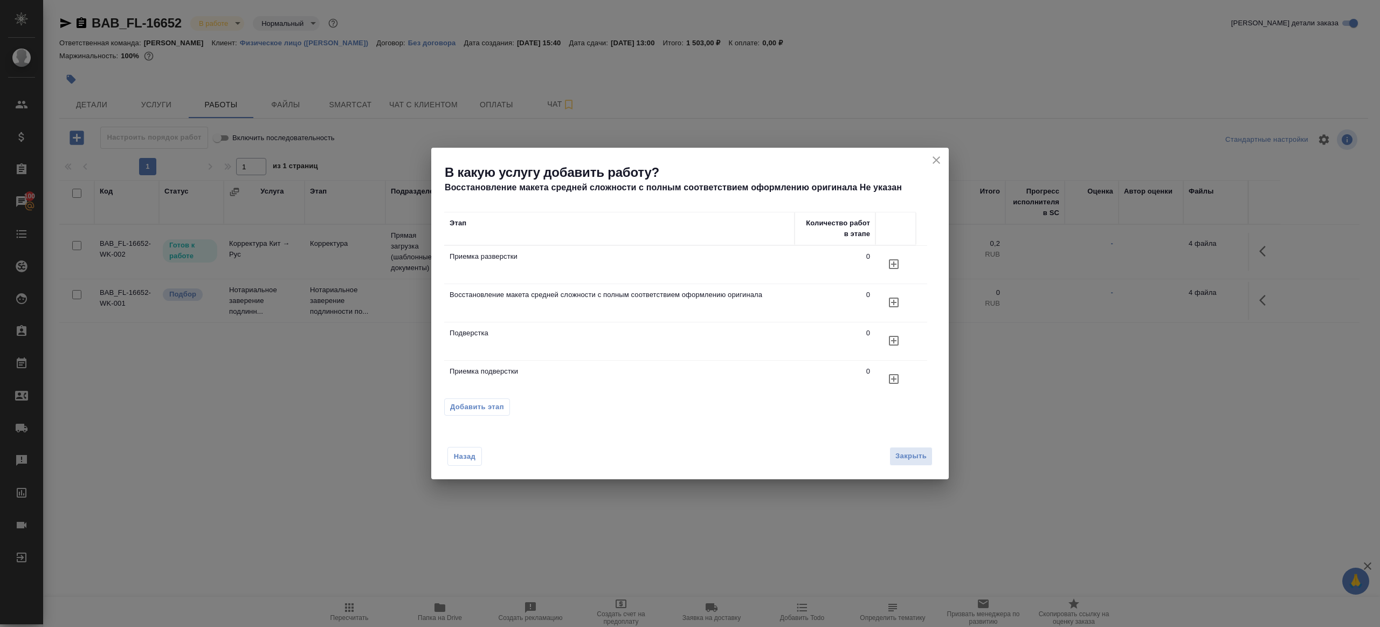
click at [892, 302] on icon "button" at bounding box center [894, 302] width 10 height 10
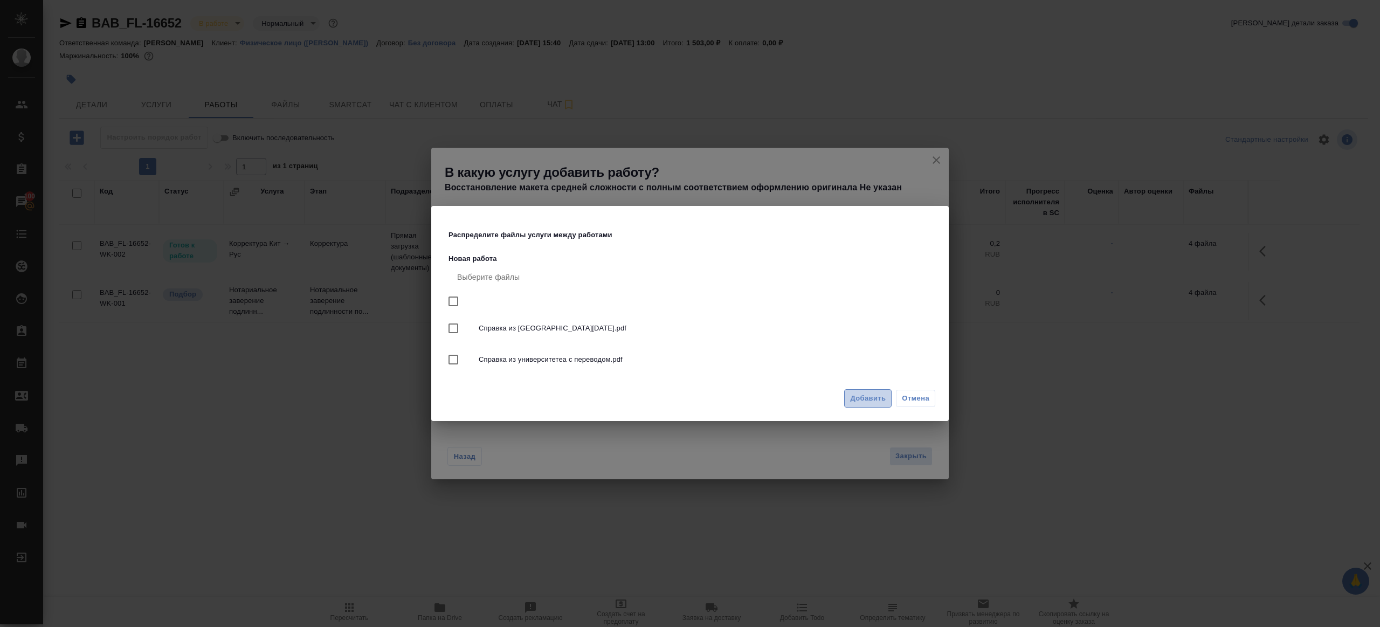
click at [865, 399] on span "Добавить" at bounding box center [868, 398] width 36 height 12
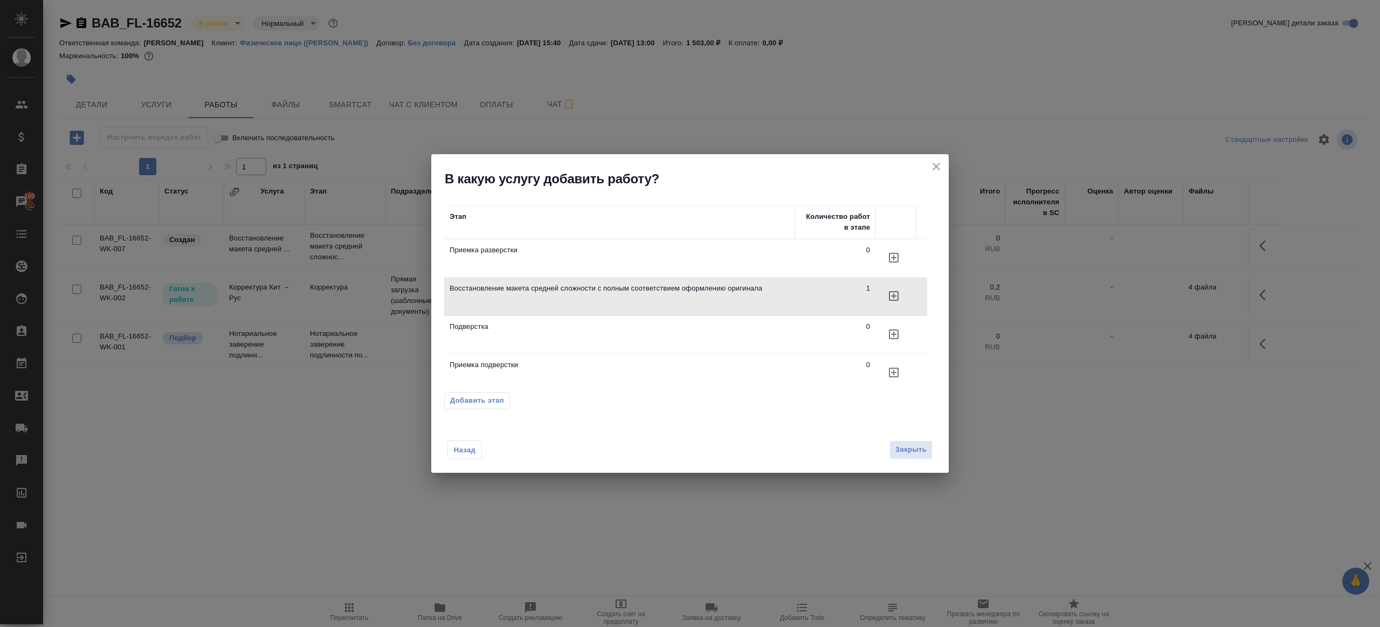
click at [936, 449] on div "Назад Закрыть" at bounding box center [689, 442] width 517 height 59
click at [932, 449] on div "Назад Закрыть" at bounding box center [689, 442] width 517 height 59
drag, startPoint x: 931, startPoint y: 449, endPoint x: 924, endPoint y: 452, distance: 7.5
click at [931, 449] on button "Закрыть" at bounding box center [910, 449] width 43 height 19
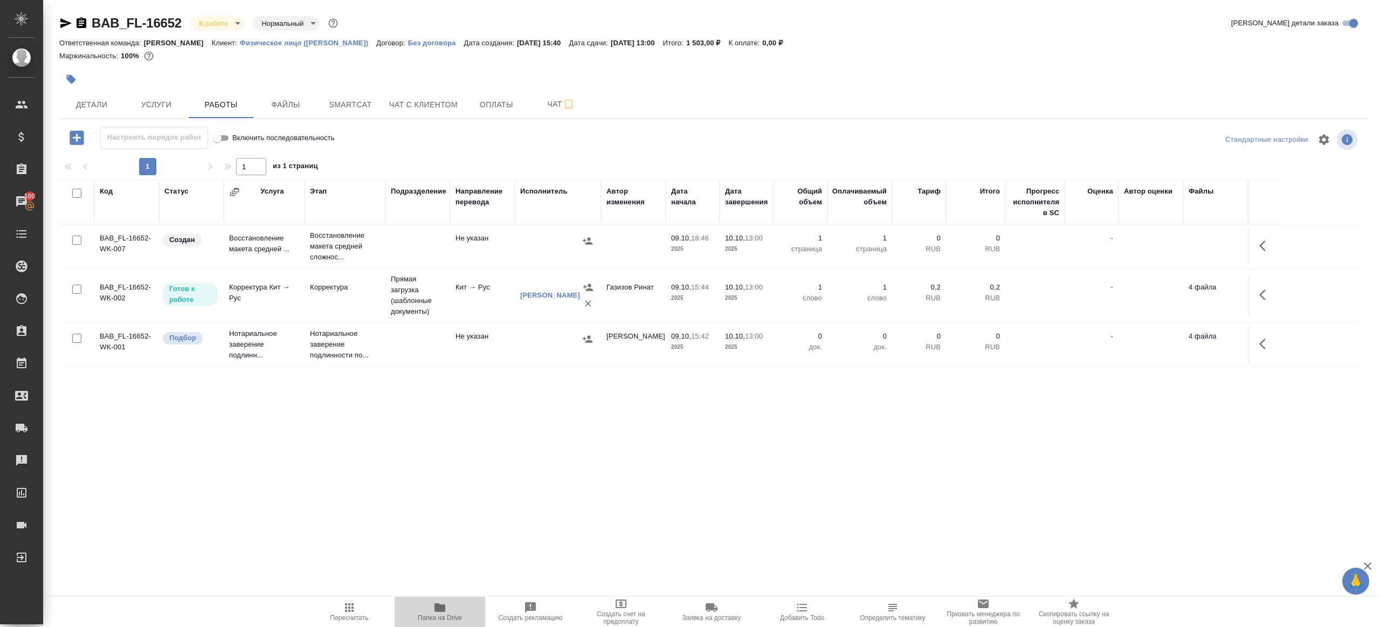
click at [445, 601] on icon "button" at bounding box center [439, 607] width 13 height 13
click at [1250, 245] on td at bounding box center [1264, 246] width 32 height 38
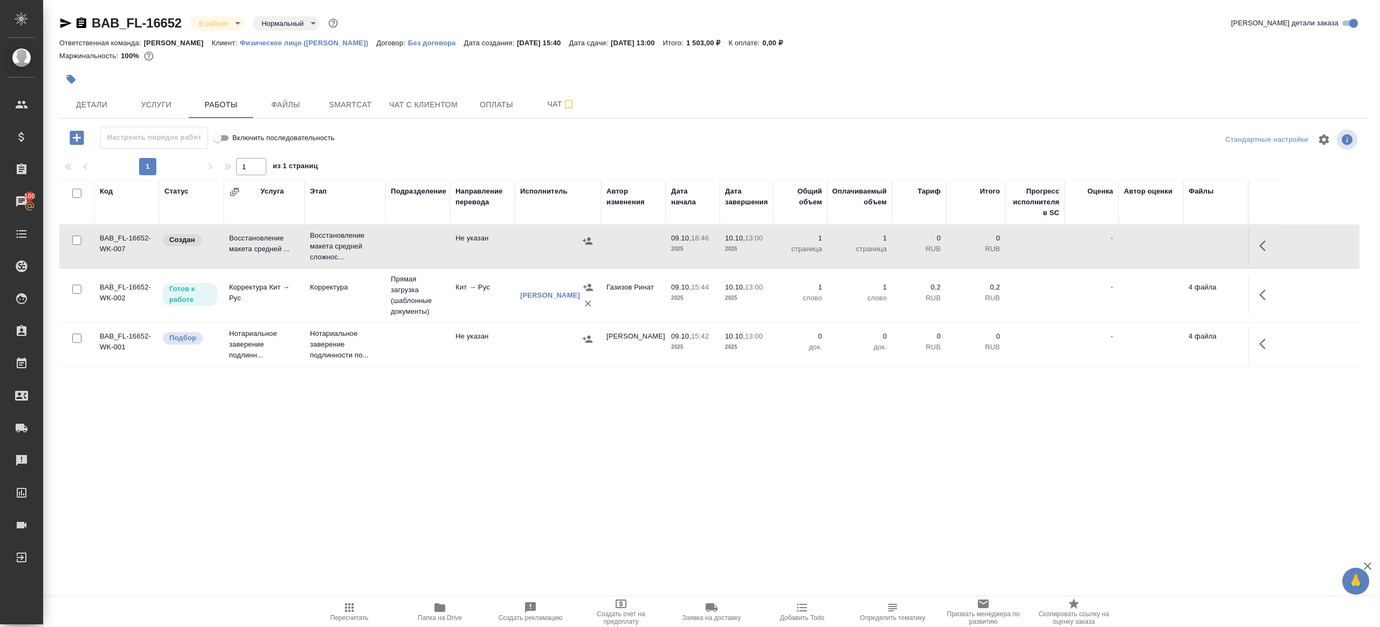
click at [1257, 245] on button "button" at bounding box center [1265, 246] width 26 height 26
click at [1193, 246] on button "button" at bounding box center [1186, 246] width 18 height 26
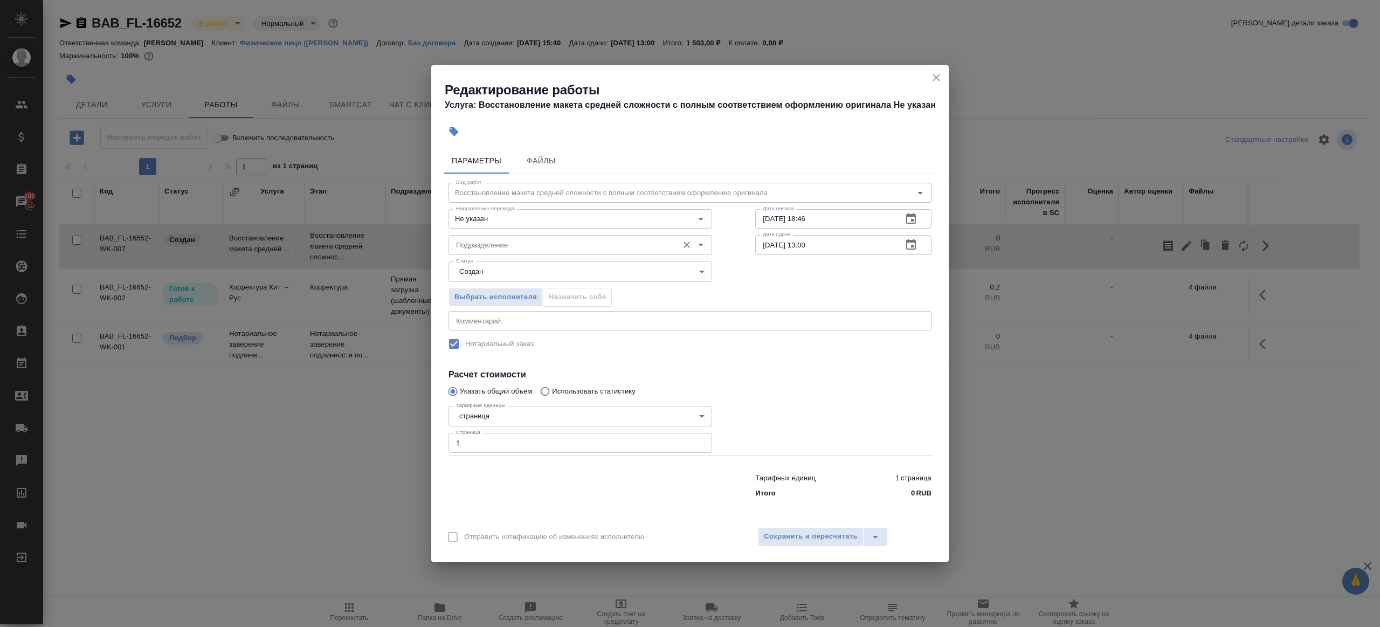
click at [485, 238] on div "Подразделение" at bounding box center [580, 244] width 264 height 19
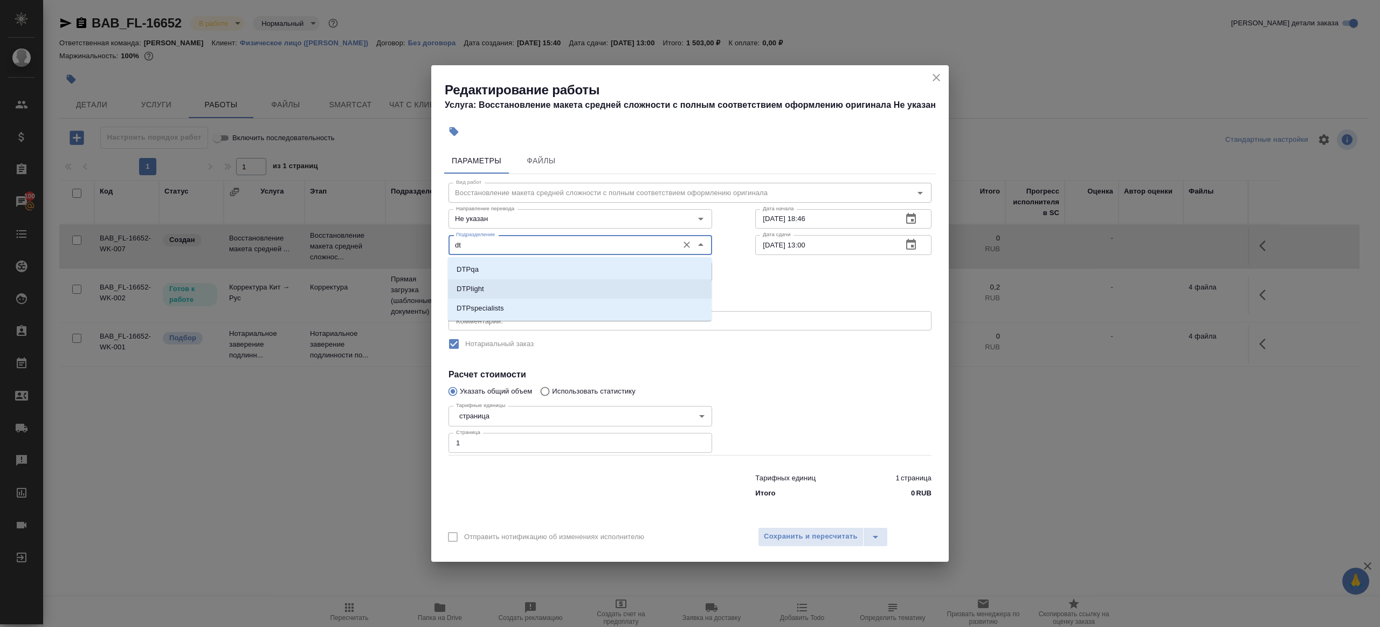
click at [532, 287] on li "DTPlight" at bounding box center [580, 288] width 264 height 19
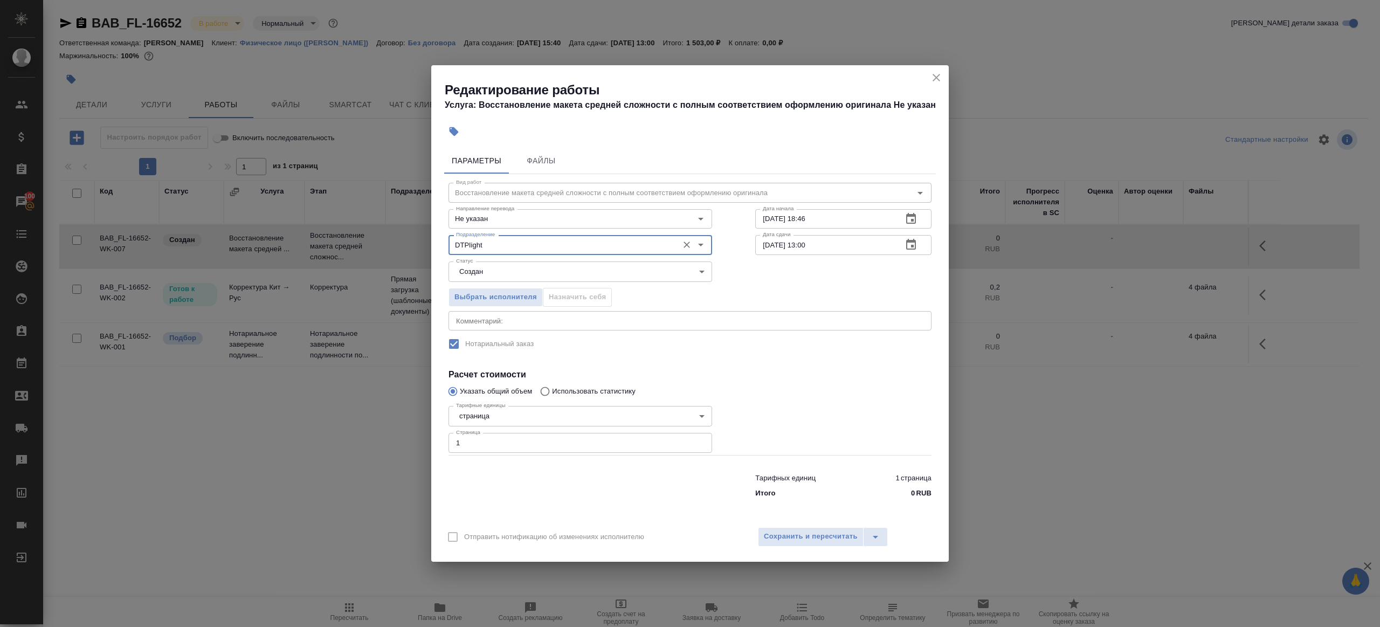
type input "DTPlight"
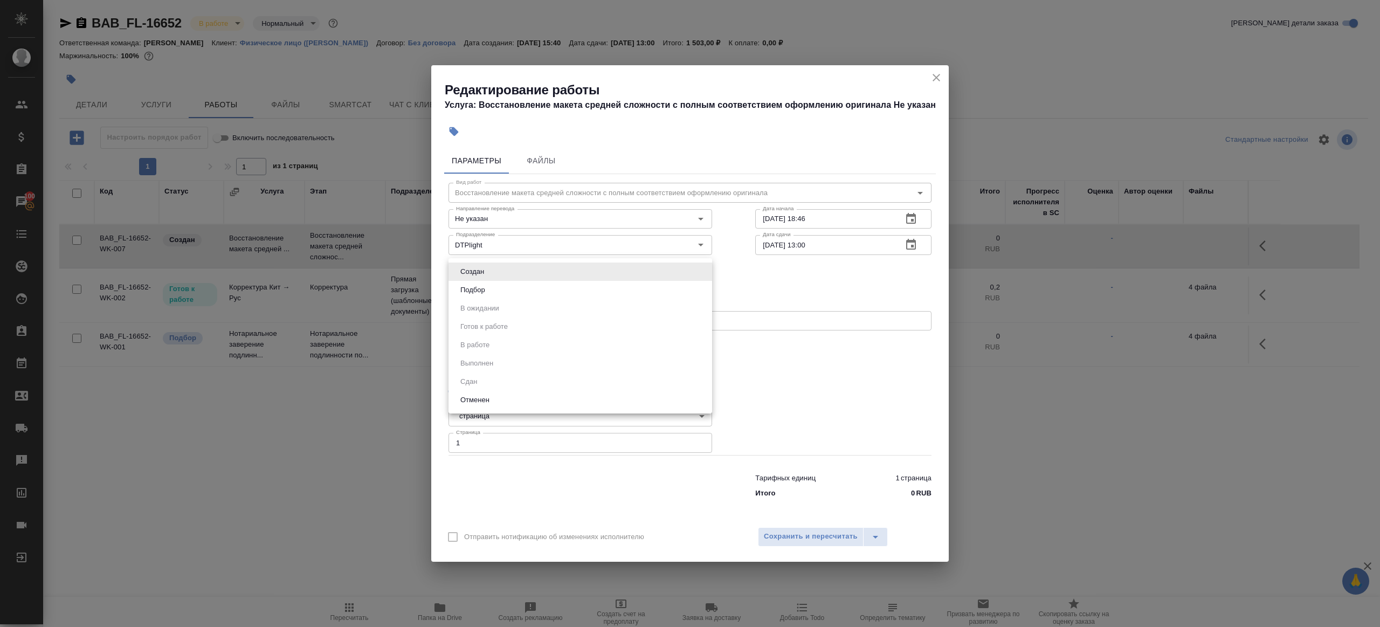
click at [496, 272] on body "🙏 .cls-1 fill:#fff; AWATERA Gazizov Rinat Клиенты Спецификации Заказы 100 Чаты …" at bounding box center [690, 313] width 1380 height 627
click at [503, 292] on li "Подбор" at bounding box center [580, 290] width 264 height 18
type input "recruiting"
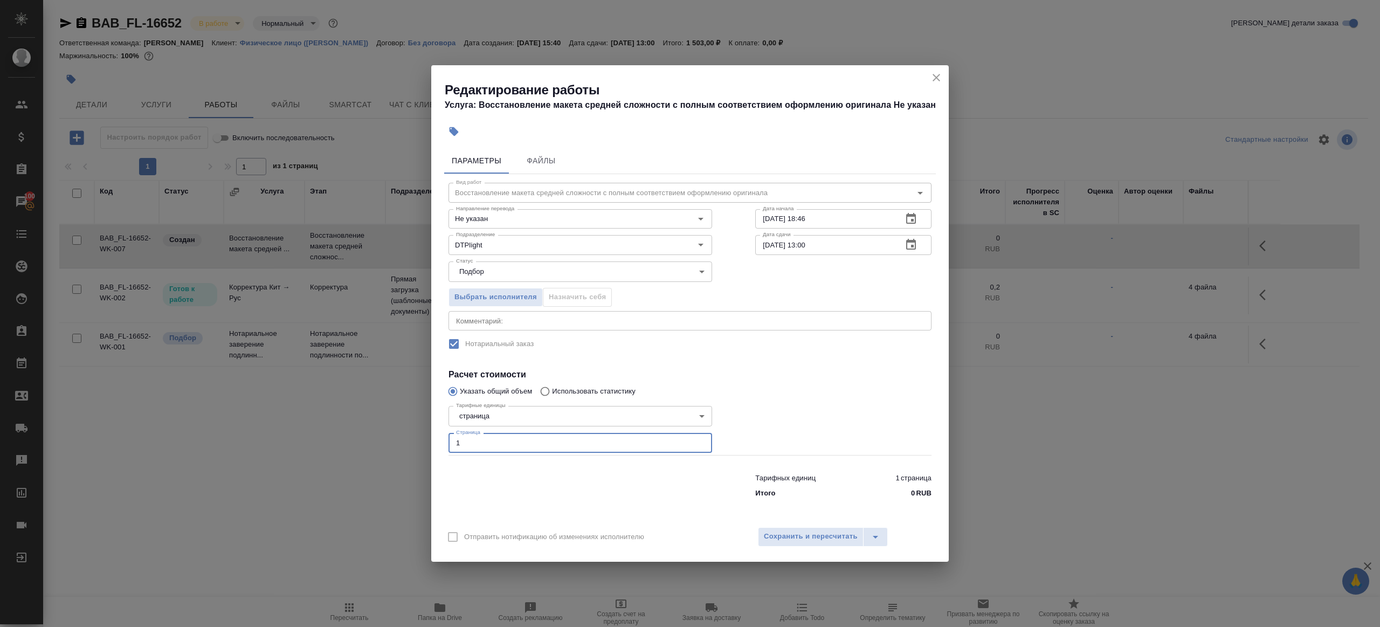
drag, startPoint x: 514, startPoint y: 445, endPoint x: 425, endPoint y: 433, distance: 90.2
click at [425, 433] on div "Редактирование работы Услуга: Восстановление макета средней сложности с полным …" at bounding box center [690, 313] width 1380 height 627
click at [537, 322] on textarea at bounding box center [690, 320] width 468 height 8
paste textarea "Справка из университетеа с переводом.pdf"
type textarea "верстаем вторую страницу из файла Справка из университетеа с переводом.pdf"
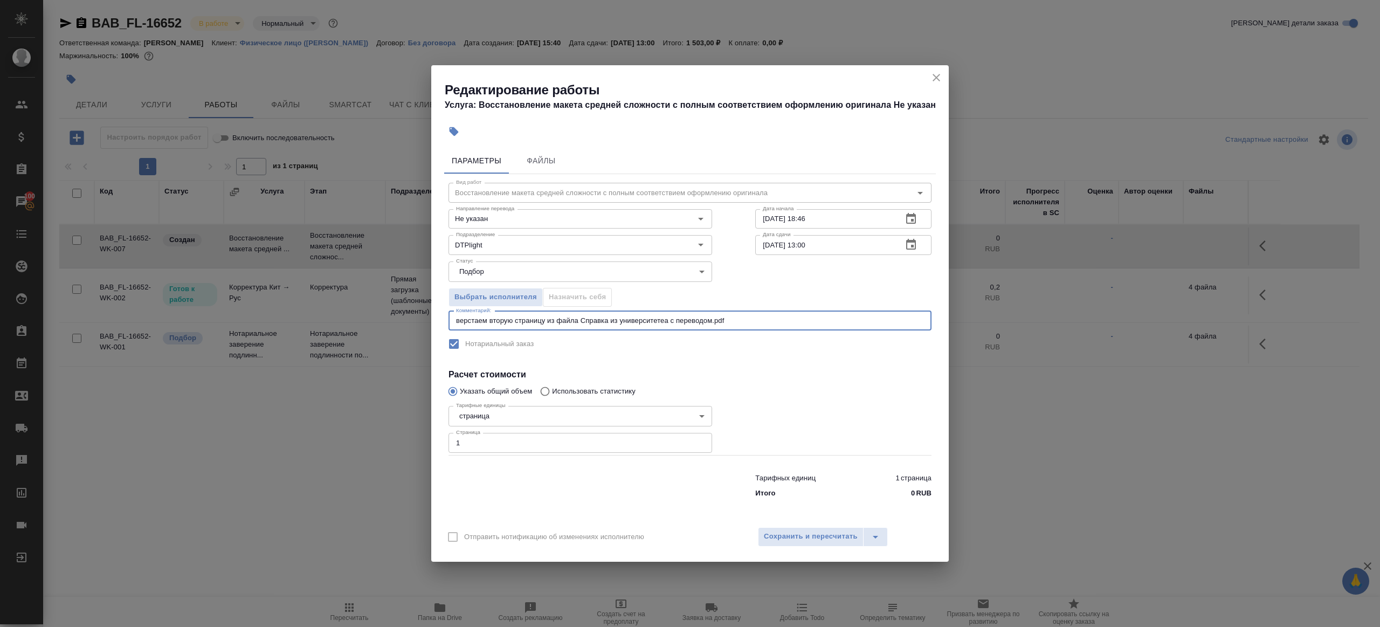
click at [834, 220] on input "09.10.2025 18:46" at bounding box center [824, 218] width 138 height 19
drag, startPoint x: 832, startPoint y: 247, endPoint x: 814, endPoint y: 254, distance: 18.6
click at [832, 247] on input "10.10.2025 13:00" at bounding box center [824, 244] width 138 height 19
paste input "09.10.2025 18:46"
drag, startPoint x: 801, startPoint y: 246, endPoint x: 907, endPoint y: 246, distance: 105.6
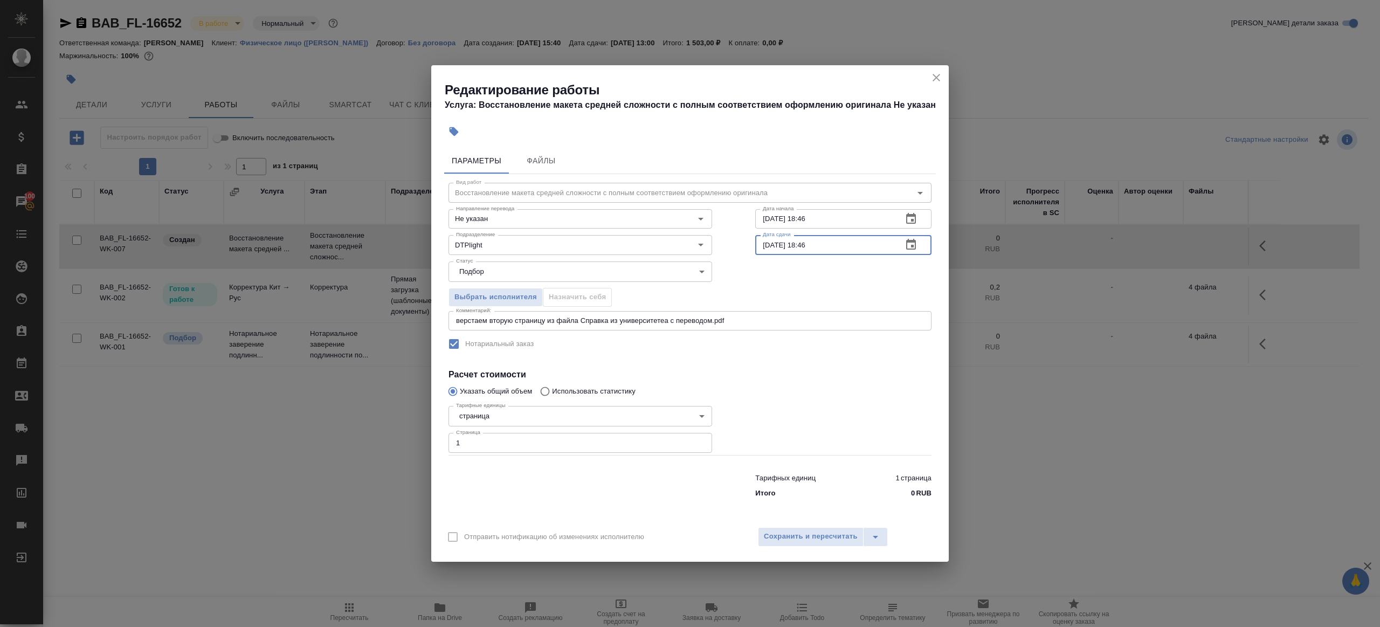
click at [907, 246] on div "09.10.2025 18:46 Дата сдачи" at bounding box center [843, 244] width 176 height 19
type input "09.10.2025 20:00"
drag, startPoint x: 763, startPoint y: 323, endPoint x: 757, endPoint y: 324, distance: 6.0
click at [761, 323] on textarea "верстаем вторую страницу из файла Справка из университетеа с переводом.pdf" at bounding box center [690, 320] width 468 height 8
click at [456, 319] on textarea "верстаем вторую страницу из файла Справка из университетеа с переводом.pdf" at bounding box center [690, 320] width 468 height 8
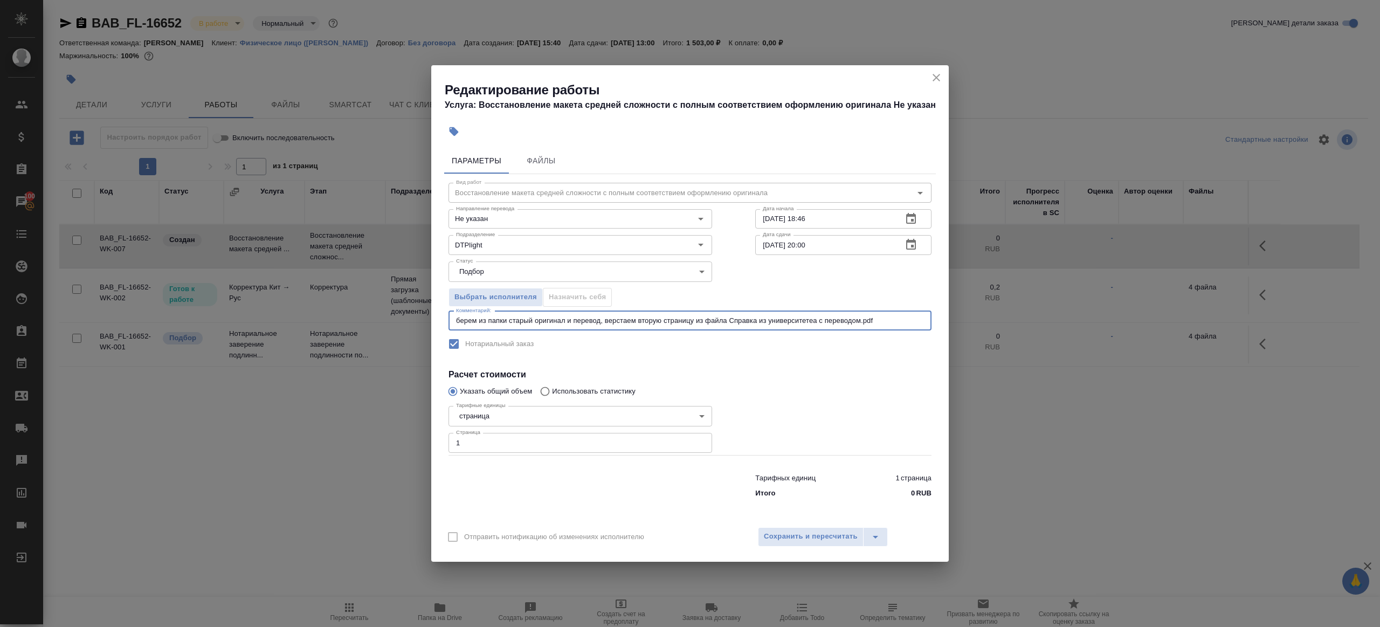
type textarea "берем из папки старый оригинал и перевод, верстаем вторую страницу из файла Спр…"
click at [797, 400] on div at bounding box center [842, 428] width 219 height 96
click at [803, 545] on button "Сохранить и пересчитать" at bounding box center [811, 536] width 106 height 19
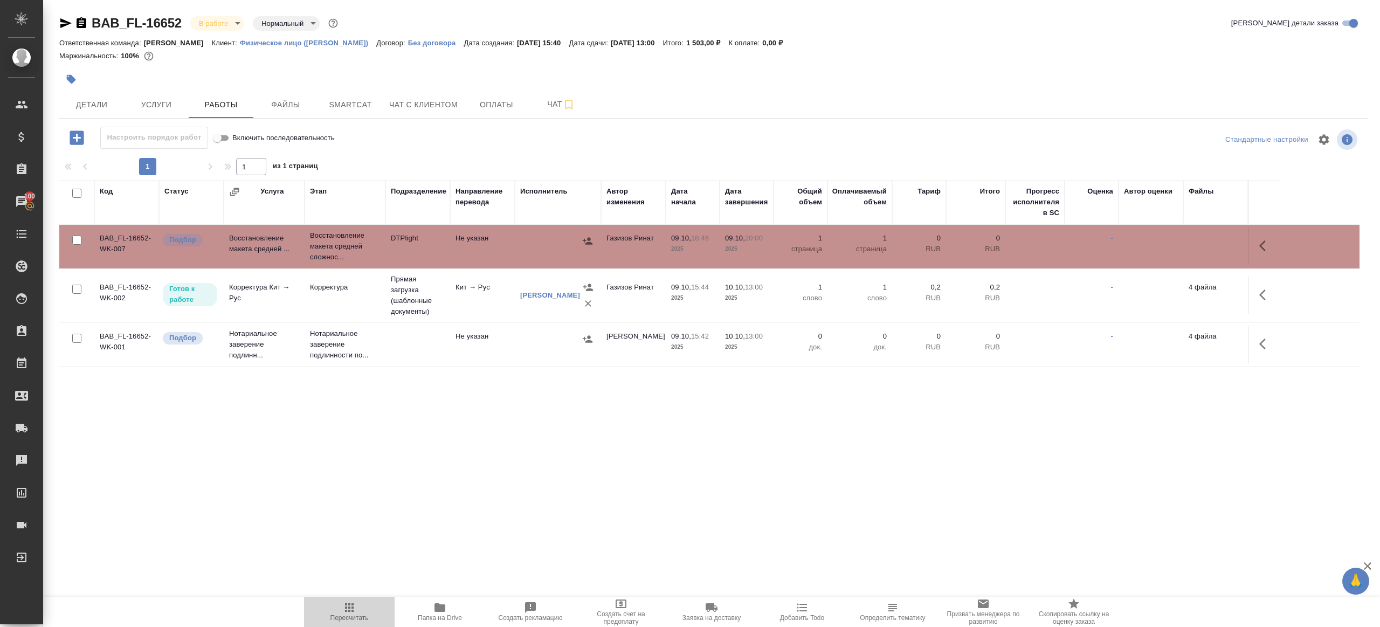
click at [352, 616] on span "Пересчитать" at bounding box center [349, 618] width 38 height 8
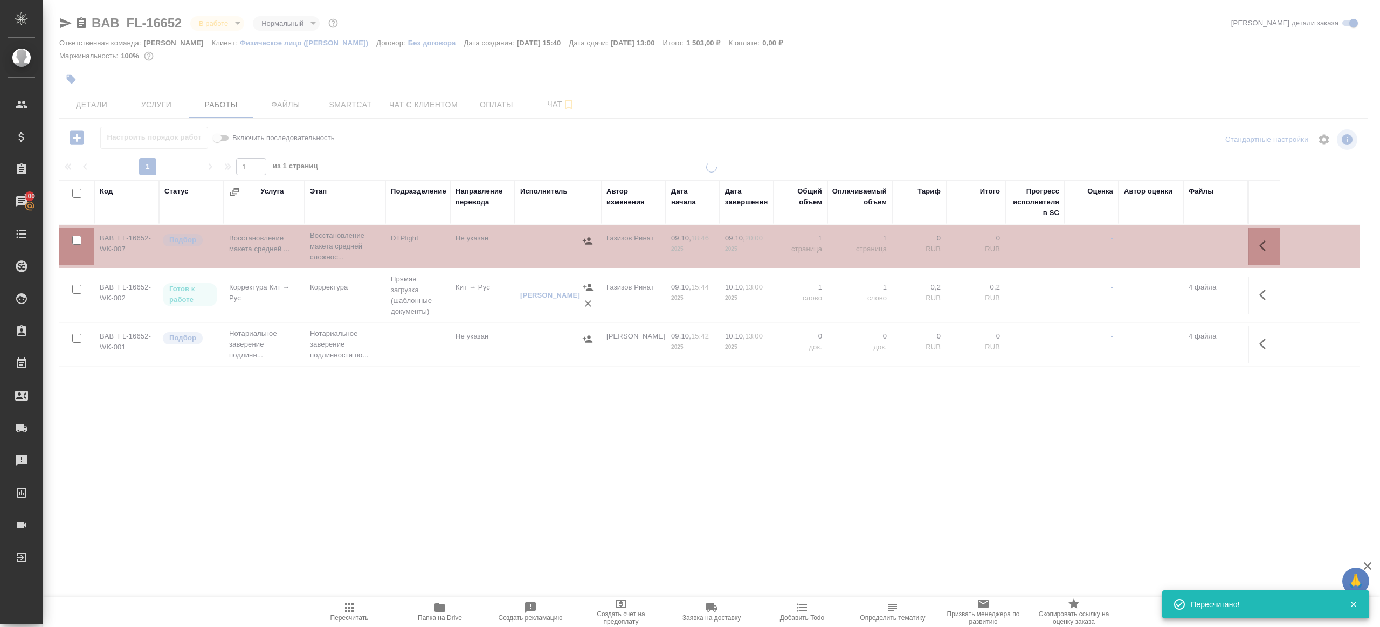
click at [474, 512] on div ".cls-1 fill:#fff; AWATERA Gazizov Rinat Клиенты Спецификации Заказы 100 Чаты To…" at bounding box center [690, 313] width 1380 height 627
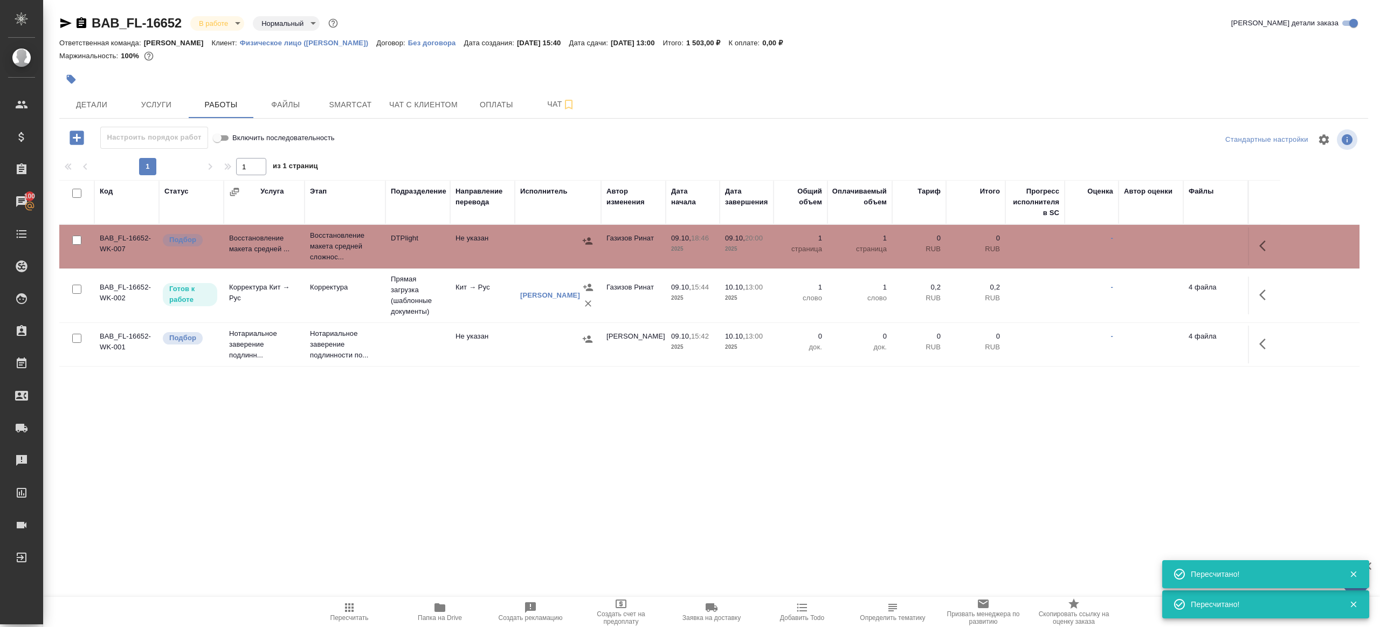
click at [352, 595] on div ".cls-1 fill:#fff; AWATERA Gazizov Rinat Клиенты Спецификации Заказы 100 Чаты To…" at bounding box center [690, 313] width 1380 height 627
click at [351, 610] on icon "button" at bounding box center [349, 607] width 9 height 9
click at [420, 523] on div ".cls-1 fill:#fff; AWATERA Gazizov Rinat Клиенты Спецификации Заказы 100 Чаты To…" at bounding box center [690, 313] width 1380 height 627
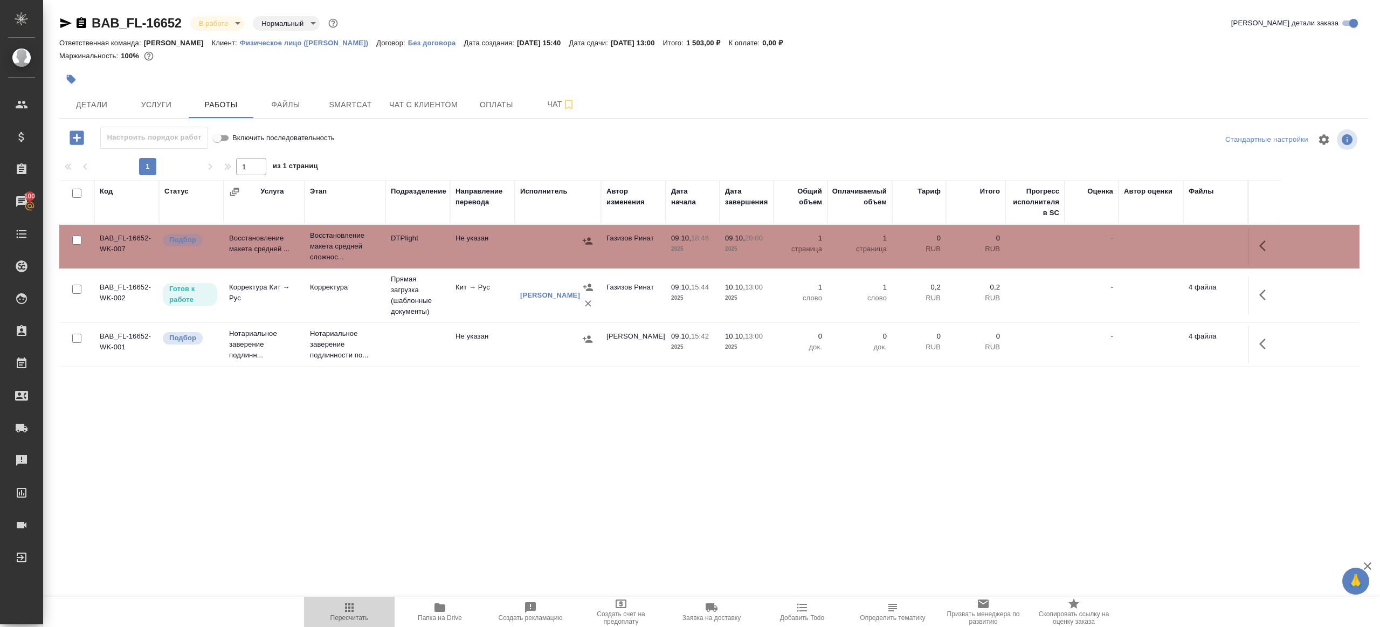
click at [359, 607] on span "Пересчитать" at bounding box center [349, 611] width 78 height 20
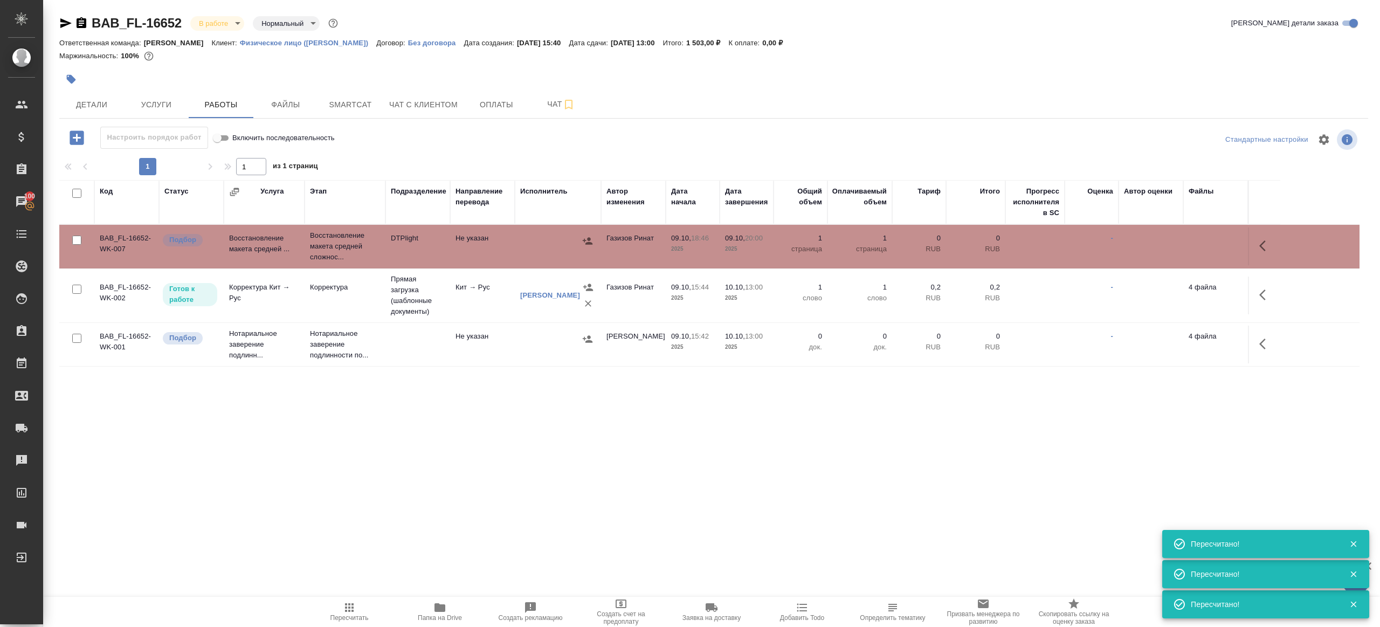
click at [355, 597] on button "Пересчитать" at bounding box center [349, 612] width 91 height 30
click at [354, 598] on button "Пересчитать" at bounding box center [349, 612] width 91 height 30
click at [366, 516] on div ".cls-1 fill:#fff; AWATERA Gazizov Rinat Клиенты Спецификации Заказы 100 Чаты To…" at bounding box center [690, 313] width 1380 height 627
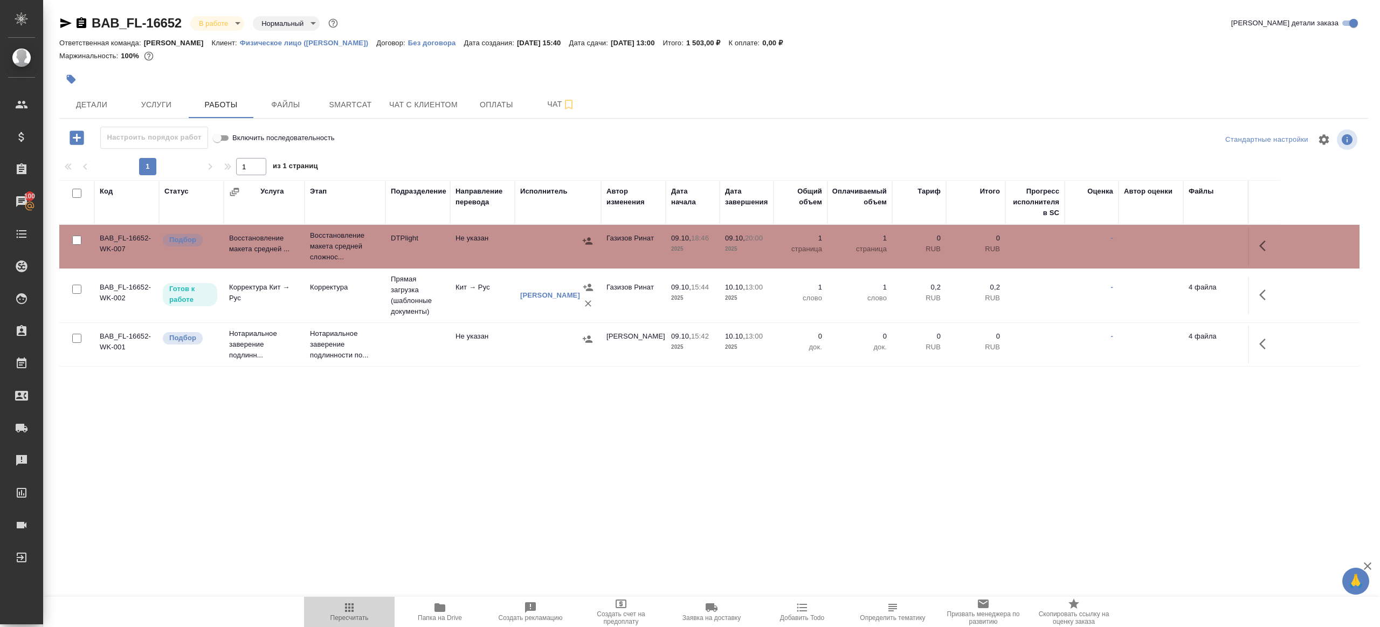
click at [343, 604] on icon "button" at bounding box center [349, 607] width 13 height 13
click at [342, 604] on span "Пересчитать" at bounding box center [349, 611] width 78 height 20
click at [332, 604] on span "Пересчитать" at bounding box center [349, 611] width 78 height 20
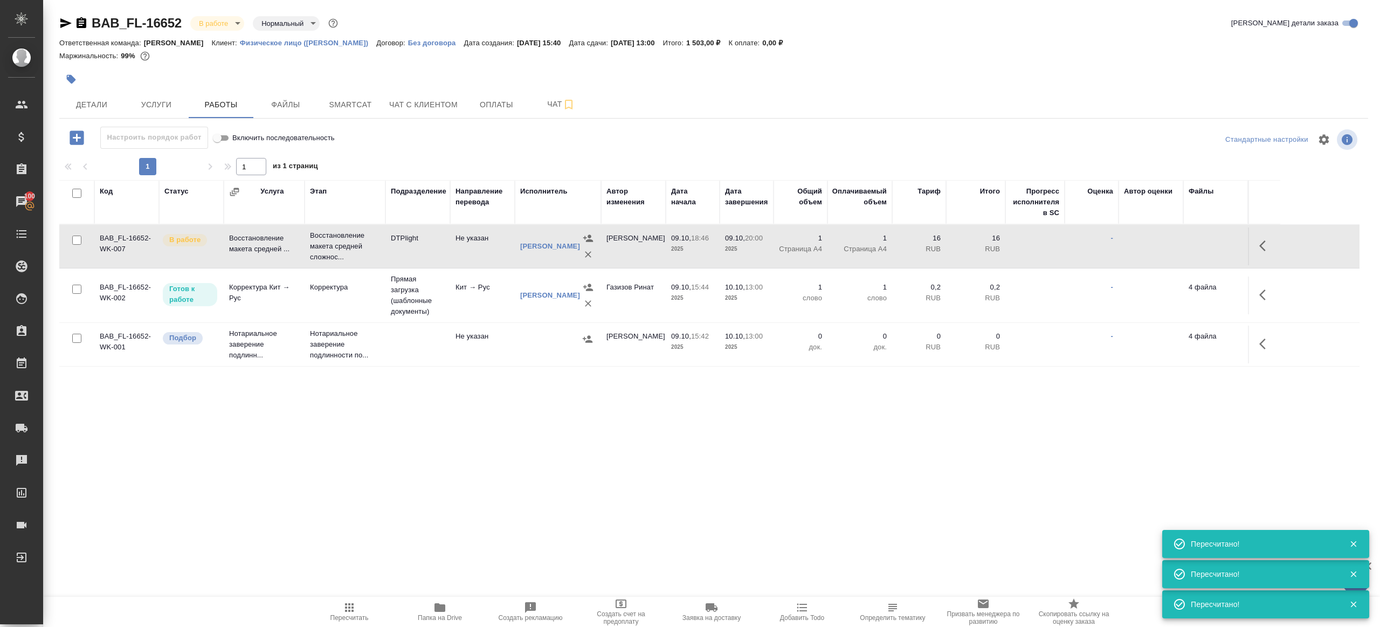
click at [419, 501] on div ".cls-1 fill:#fff; AWATERA Gazizov Rinat Клиенты Спецификации Заказы 100 Чаты To…" at bounding box center [690, 313] width 1380 height 627
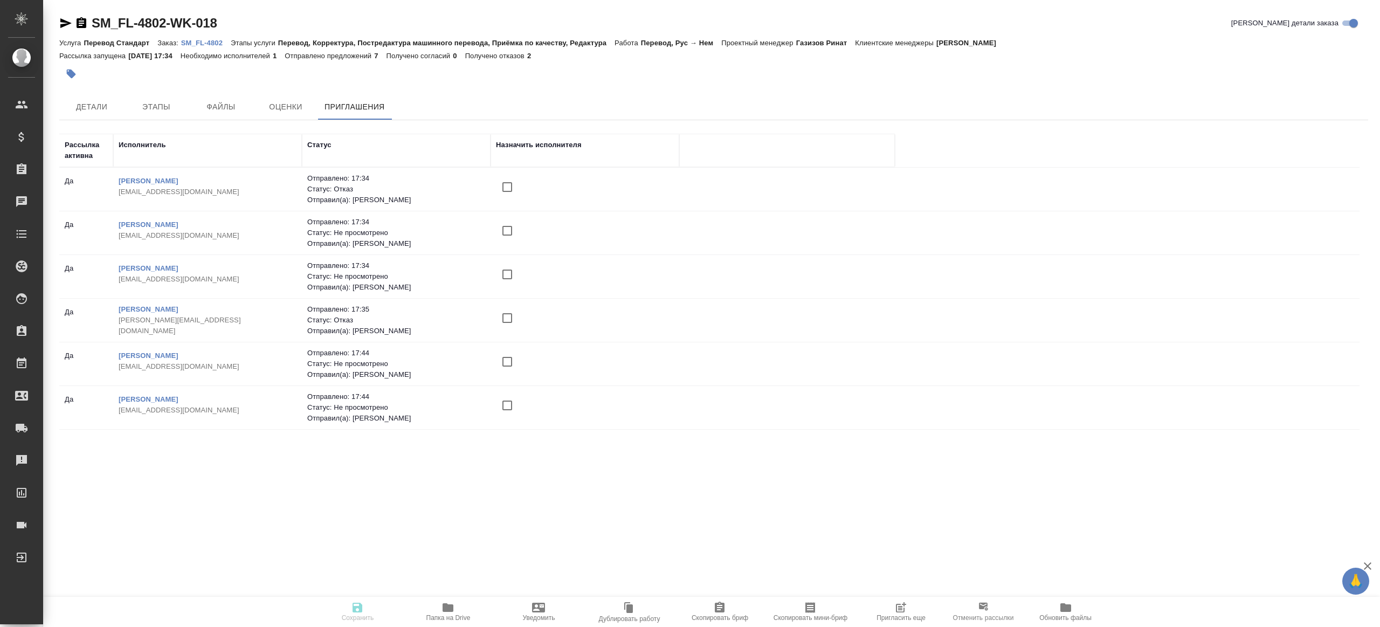
click at [908, 610] on span "Пригласить еще" at bounding box center [901, 611] width 78 height 20
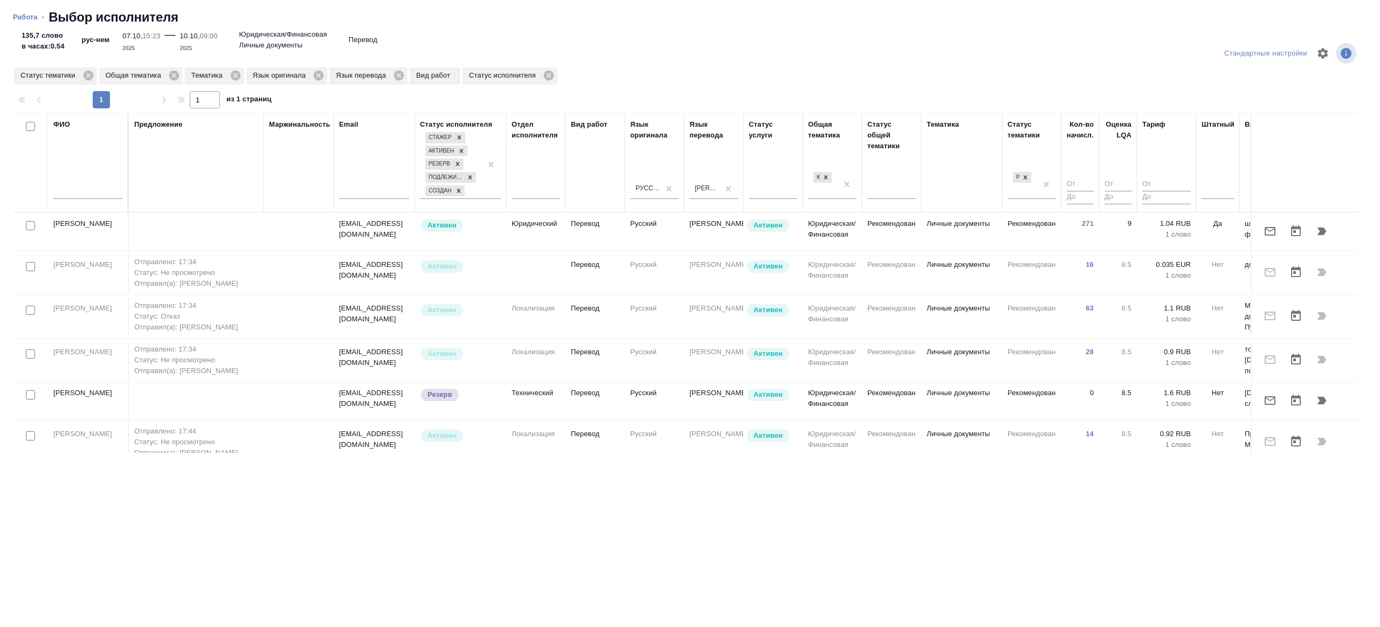
click at [1056, 182] on th "Статус тематики Рекомендован" at bounding box center [1031, 162] width 59 height 99
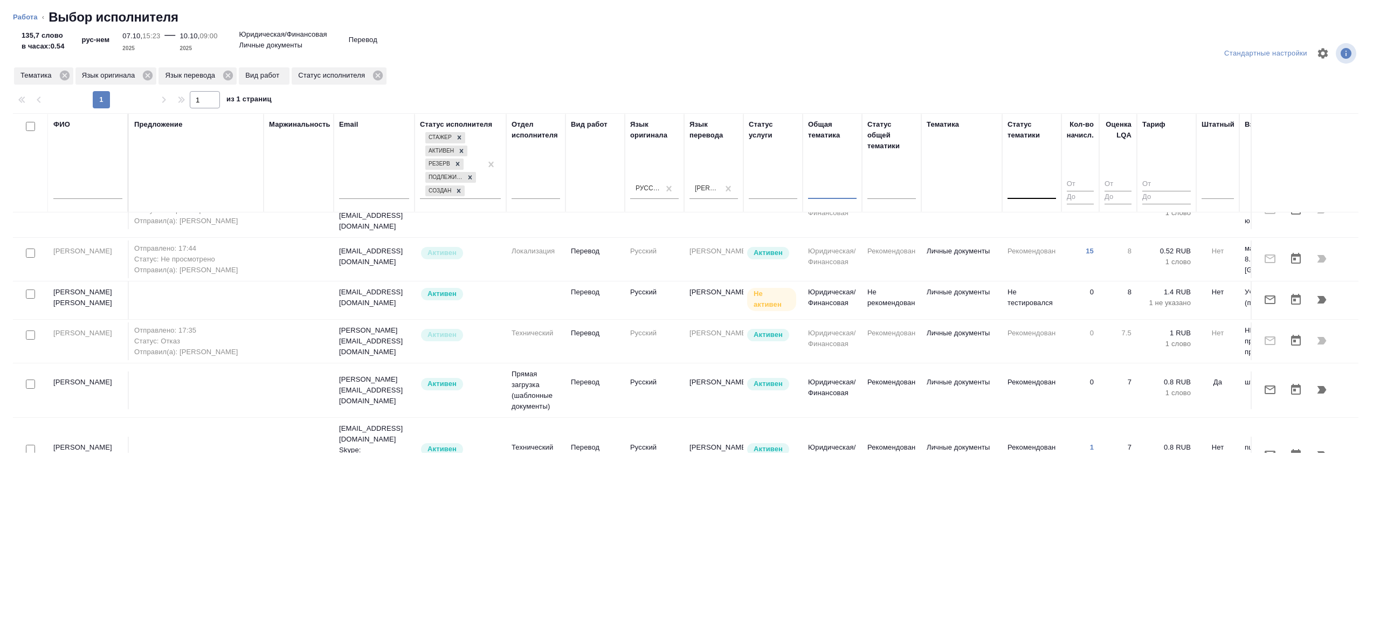
scroll to position [346, 0]
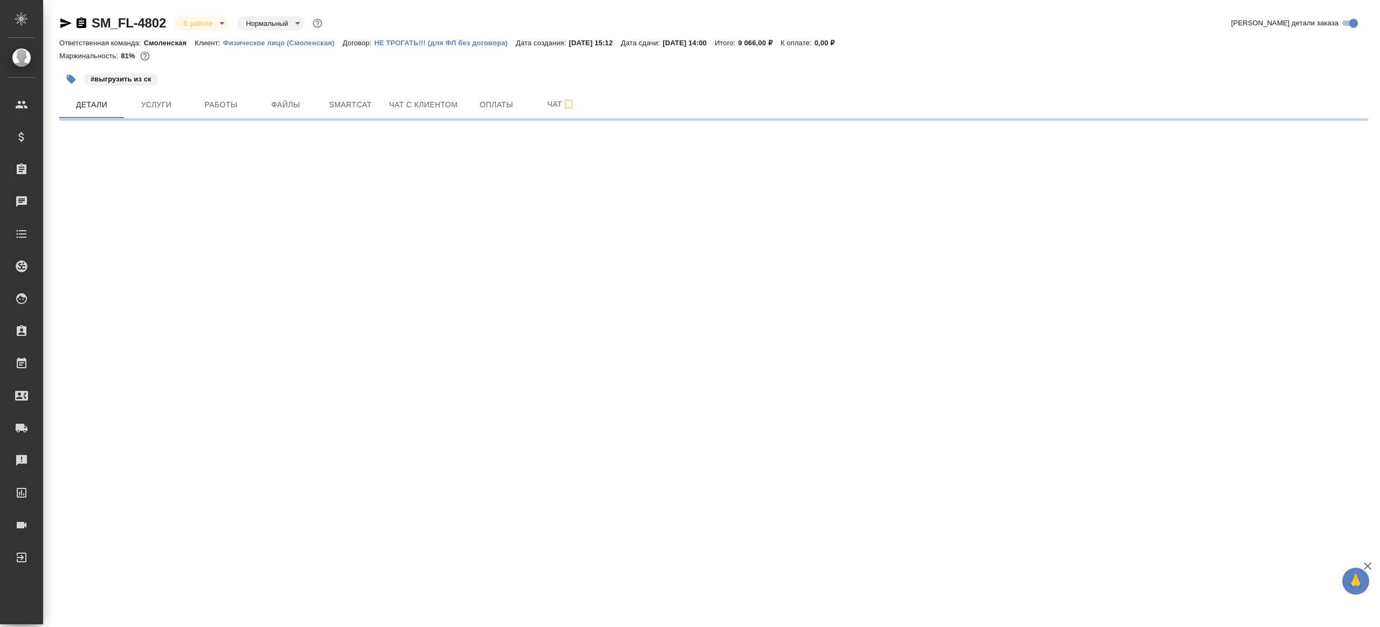
select select "RU"
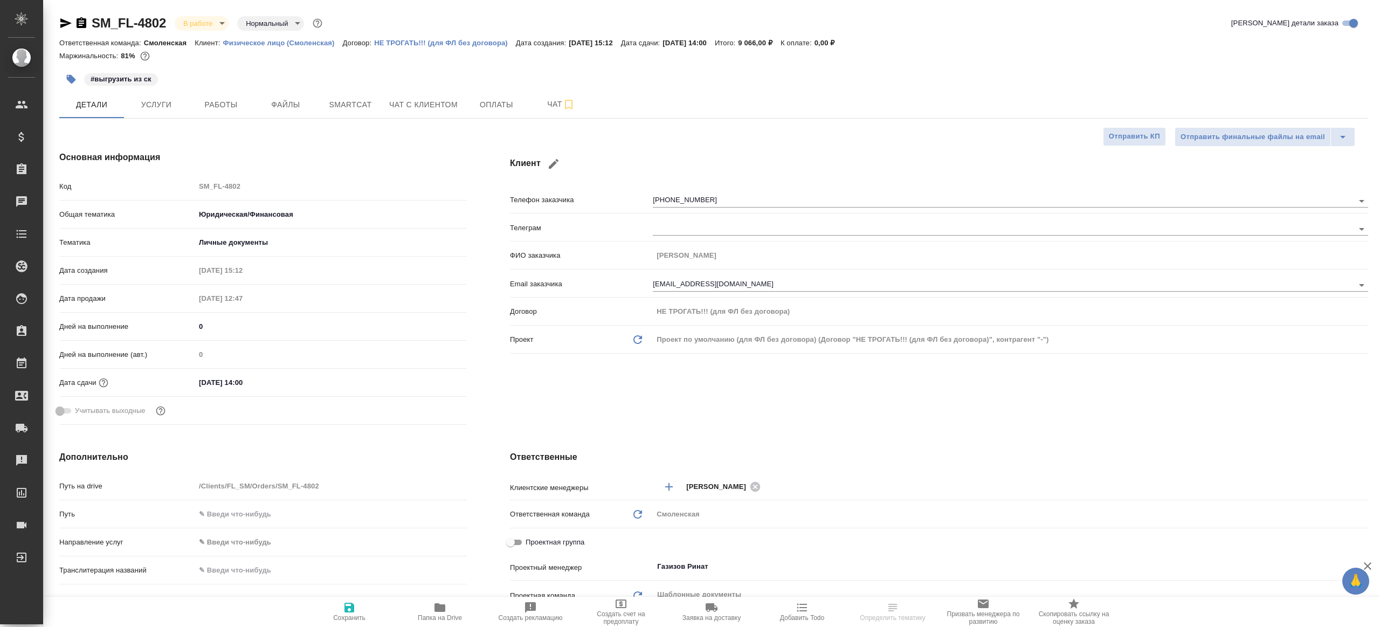
type textarea "x"
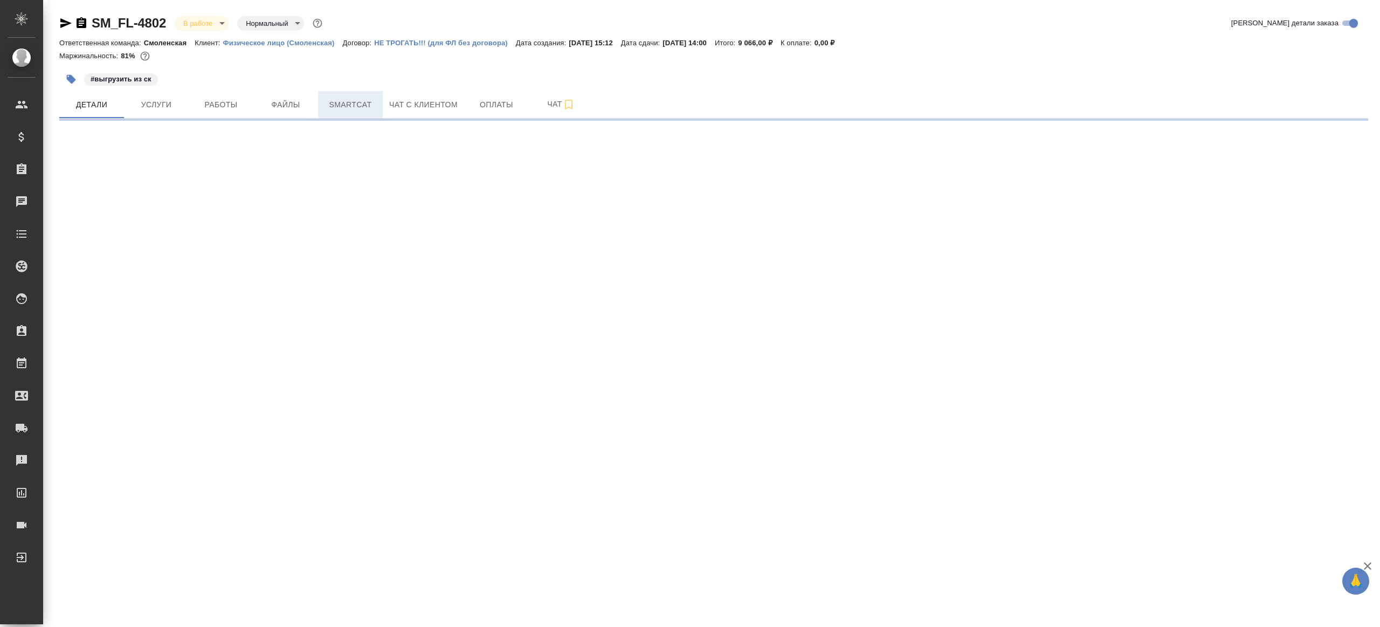
select select "RU"
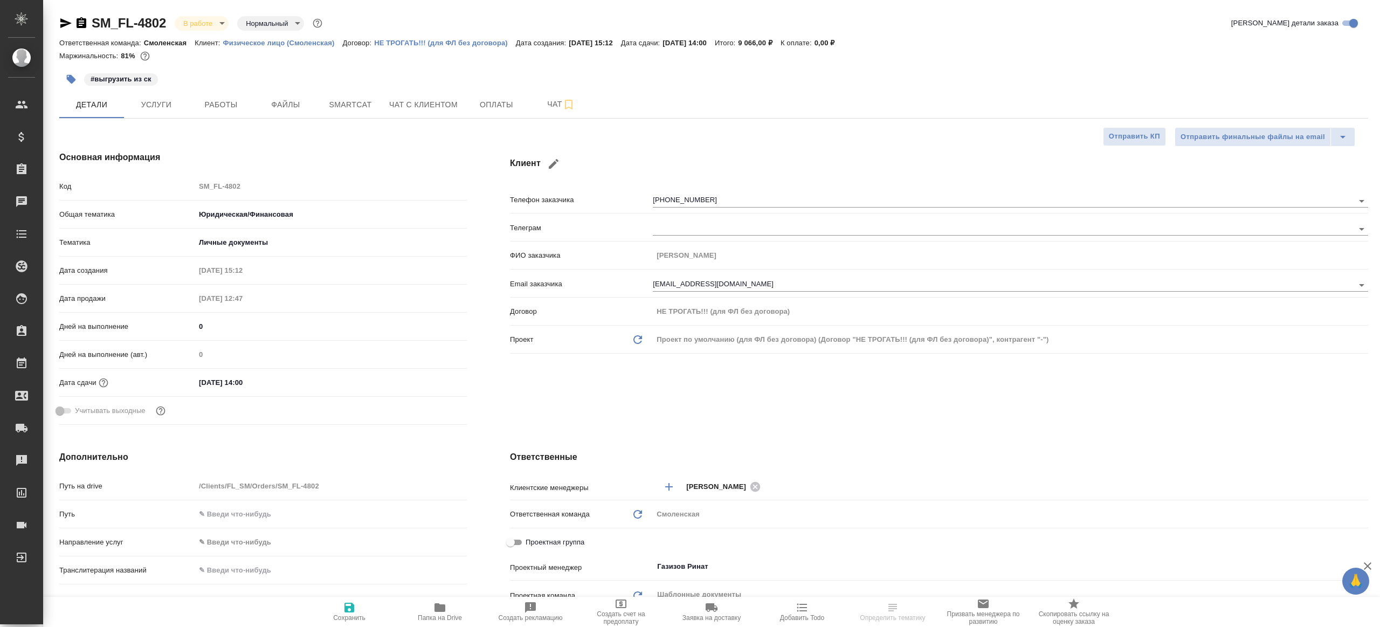
type textarea "x"
click at [289, 106] on span "Файлы" at bounding box center [286, 104] width 52 height 13
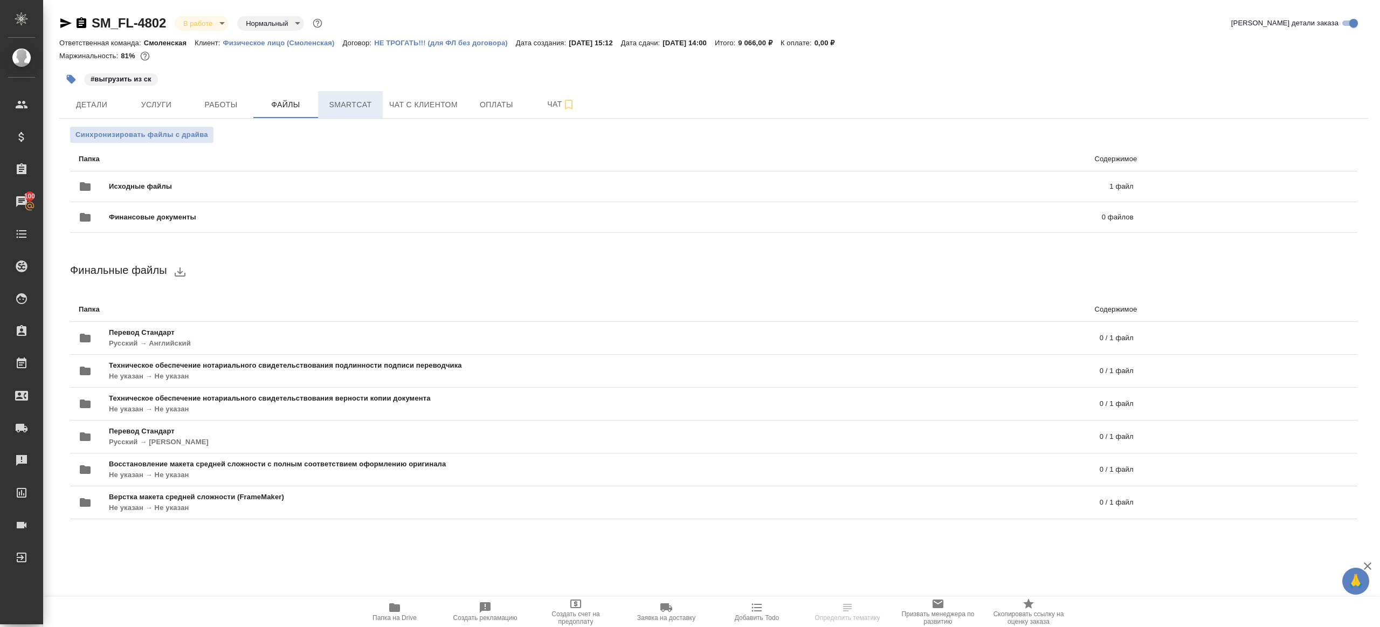
click at [346, 99] on span "Smartcat" at bounding box center [350, 104] width 52 height 13
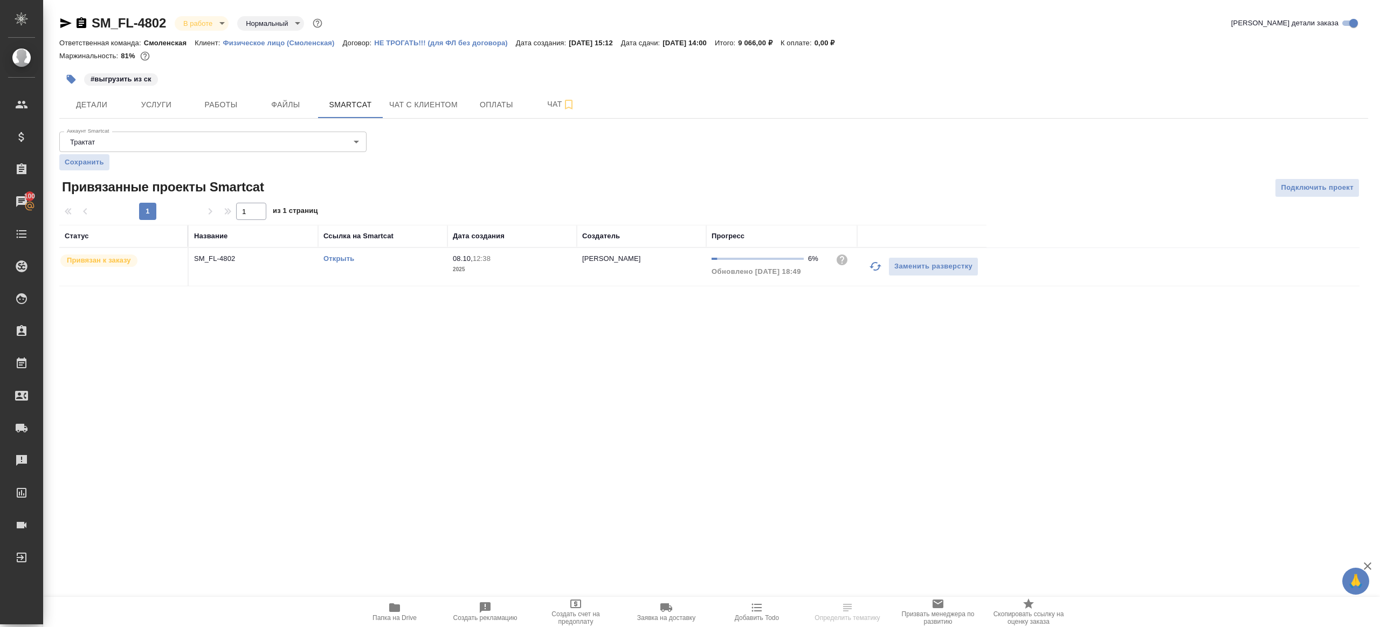
click at [330, 259] on link "Открыть" at bounding box center [338, 258] width 31 height 8
click at [230, 113] on button "Работы" at bounding box center [221, 104] width 65 height 27
